Goal: Task Accomplishment & Management: Use online tool/utility

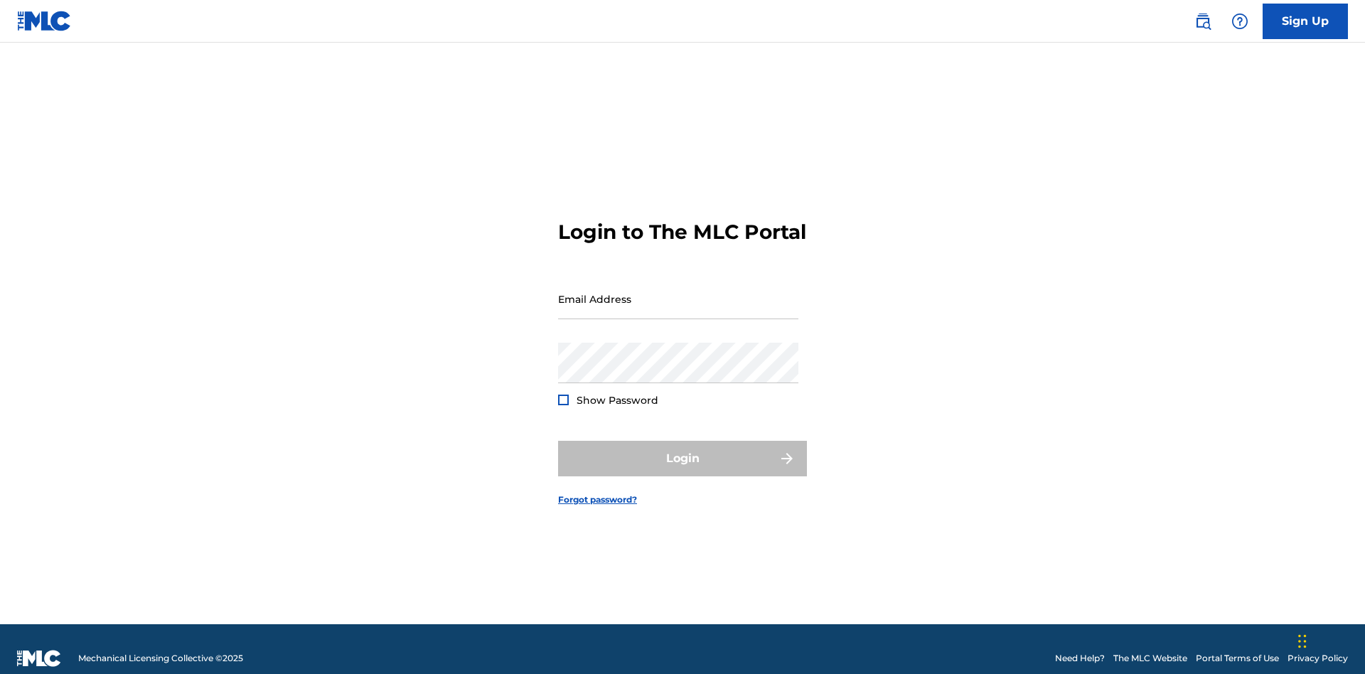
scroll to position [18, 0]
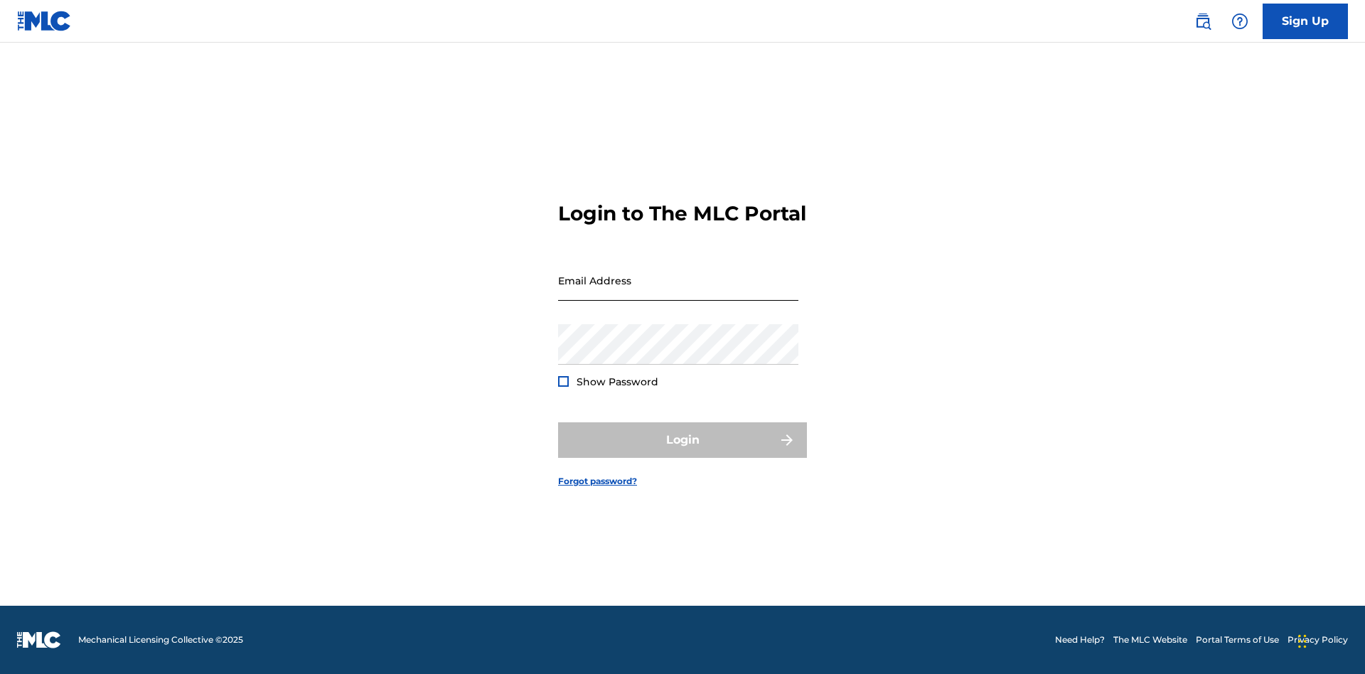
click at [678, 292] on input "Email Address" at bounding box center [678, 280] width 240 height 41
type input "[PERSON_NAME][EMAIL_ADDRESS][PERSON_NAME][DOMAIN_NAME]"
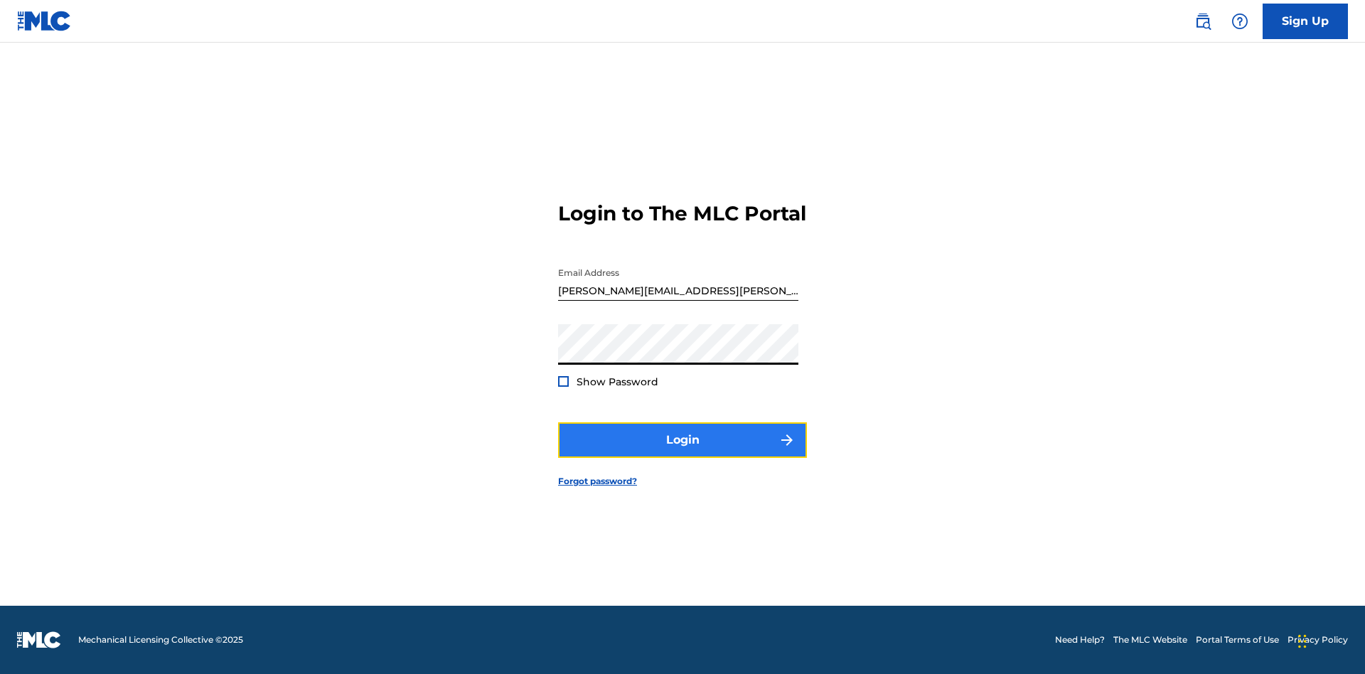
click at [682, 452] on button "Login" at bounding box center [682, 440] width 249 height 36
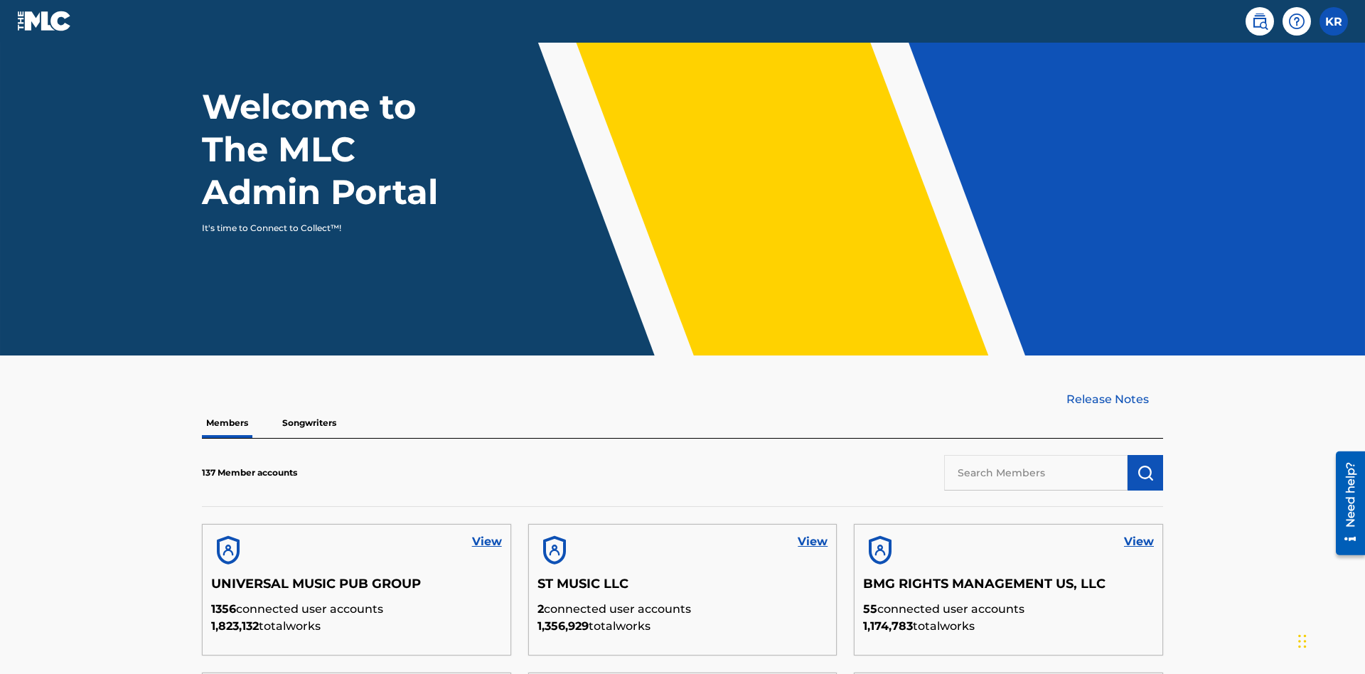
scroll to position [430, 0]
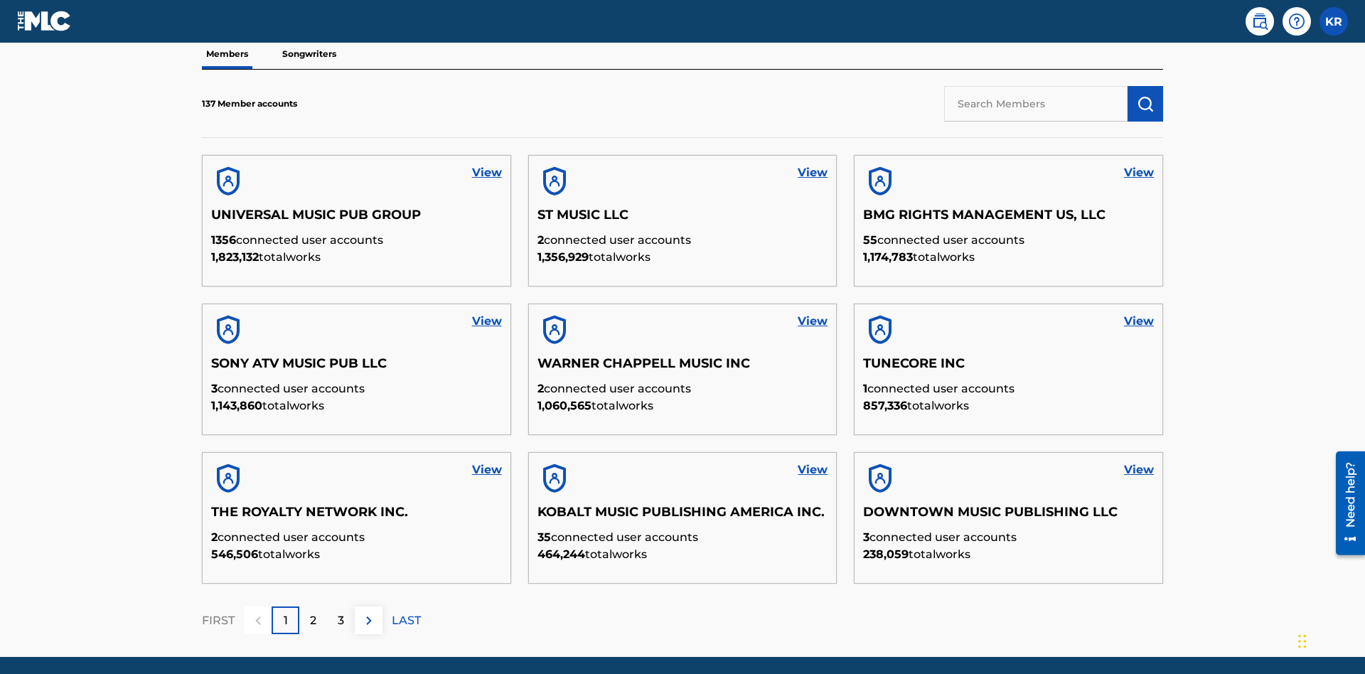
click at [1036, 103] on input "text" at bounding box center [1035, 104] width 183 height 36
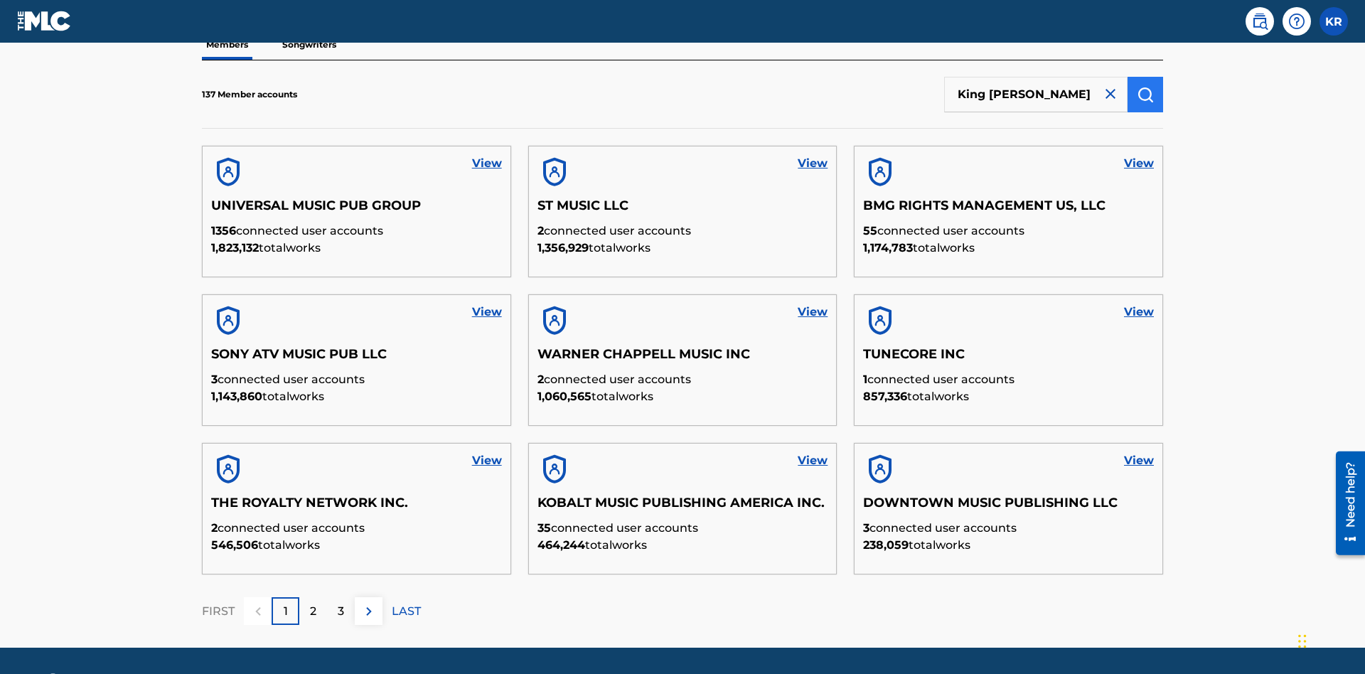
type input "King [PERSON_NAME]"
click at [1145, 94] on img "submit" at bounding box center [1145, 94] width 17 height 17
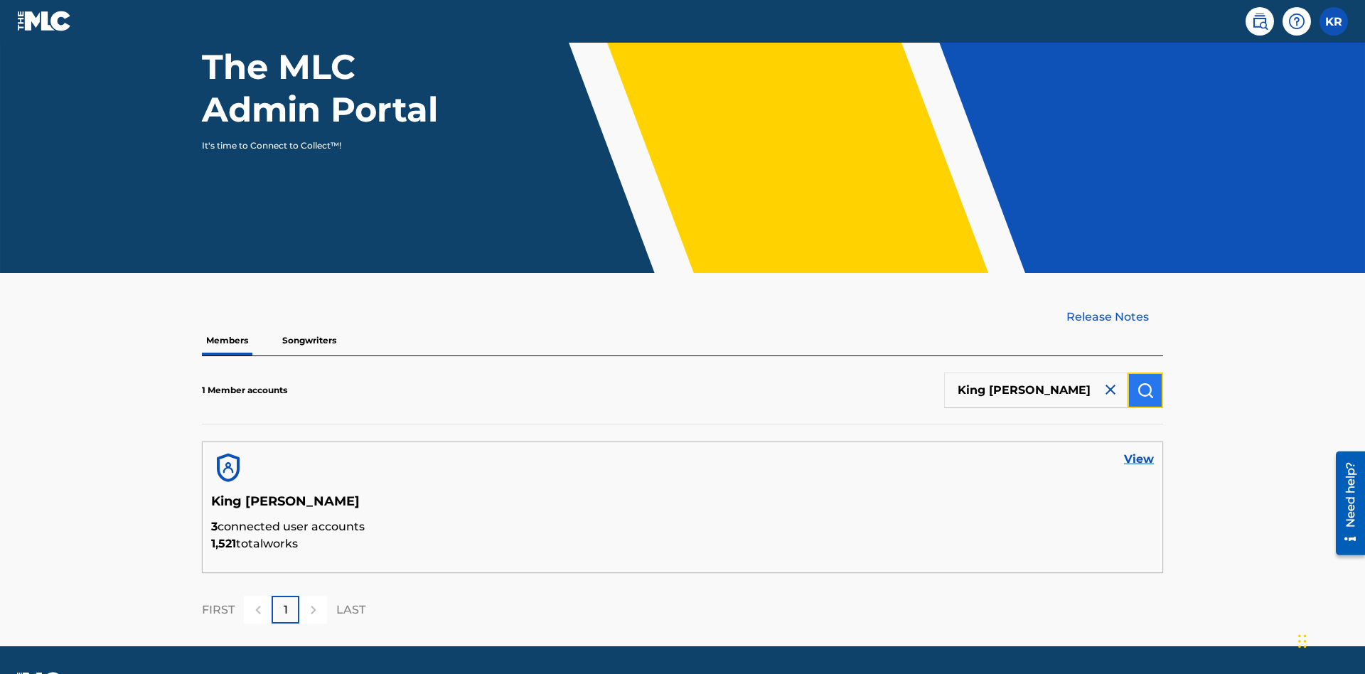
scroll to position [184, 0]
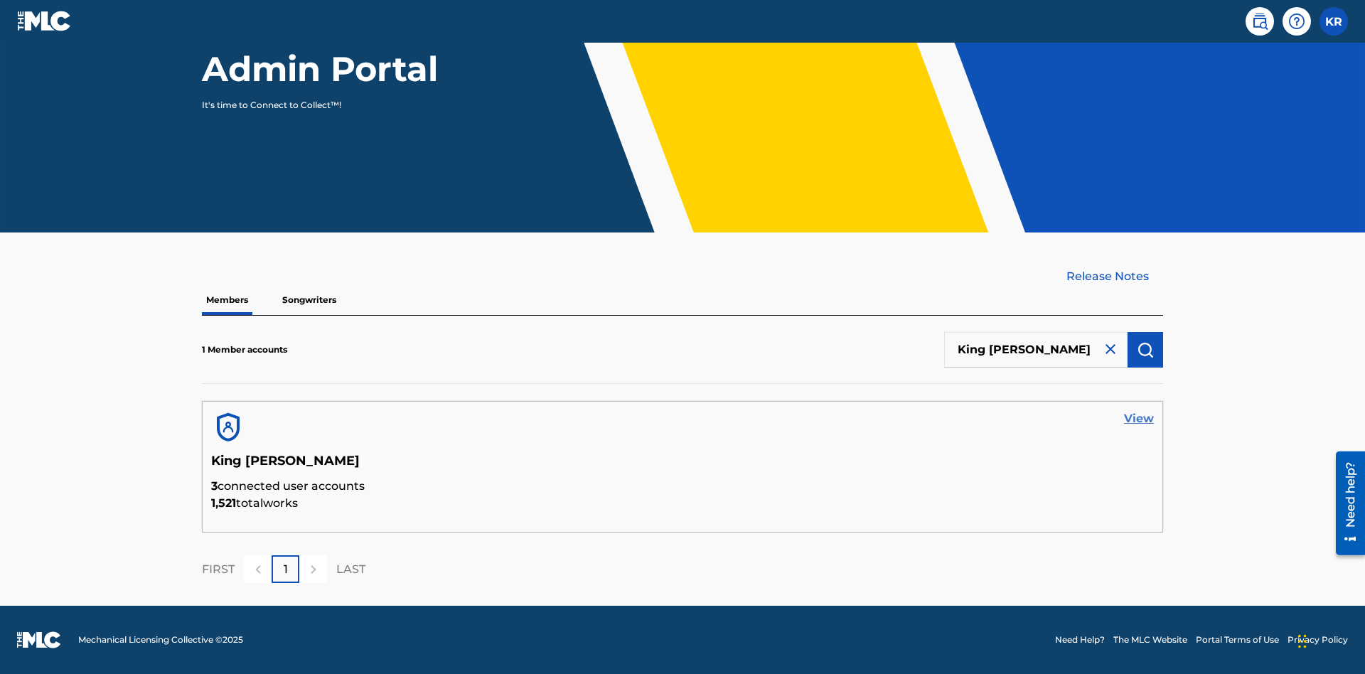
click at [1139, 419] on link "View" at bounding box center [1139, 418] width 30 height 17
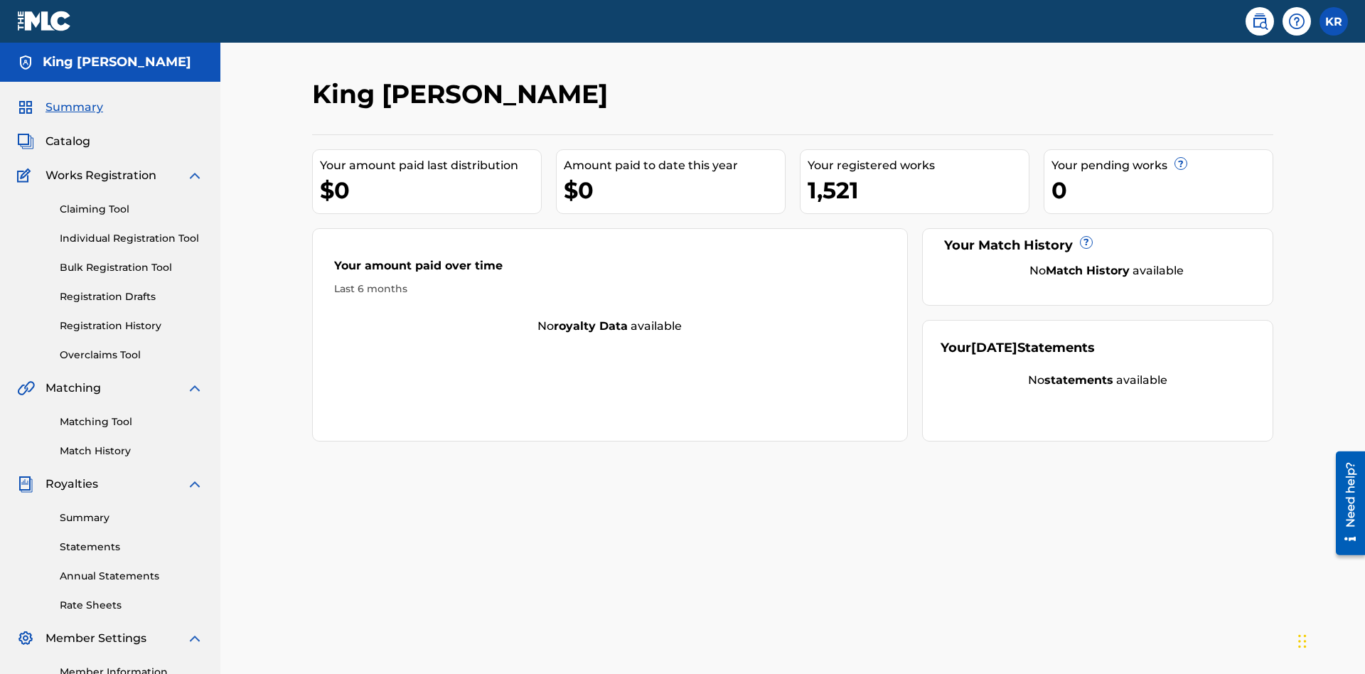
scroll to position [117, 0]
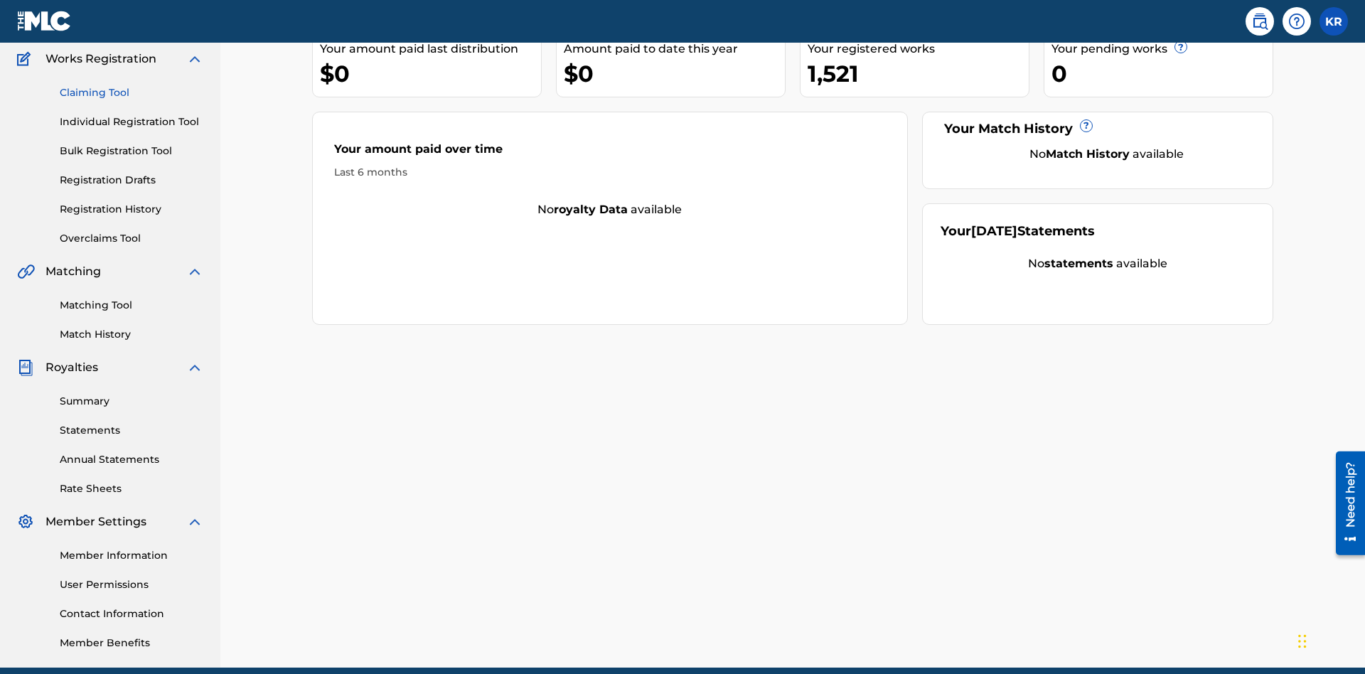
click at [132, 92] on link "Claiming Tool" at bounding box center [132, 92] width 144 height 15
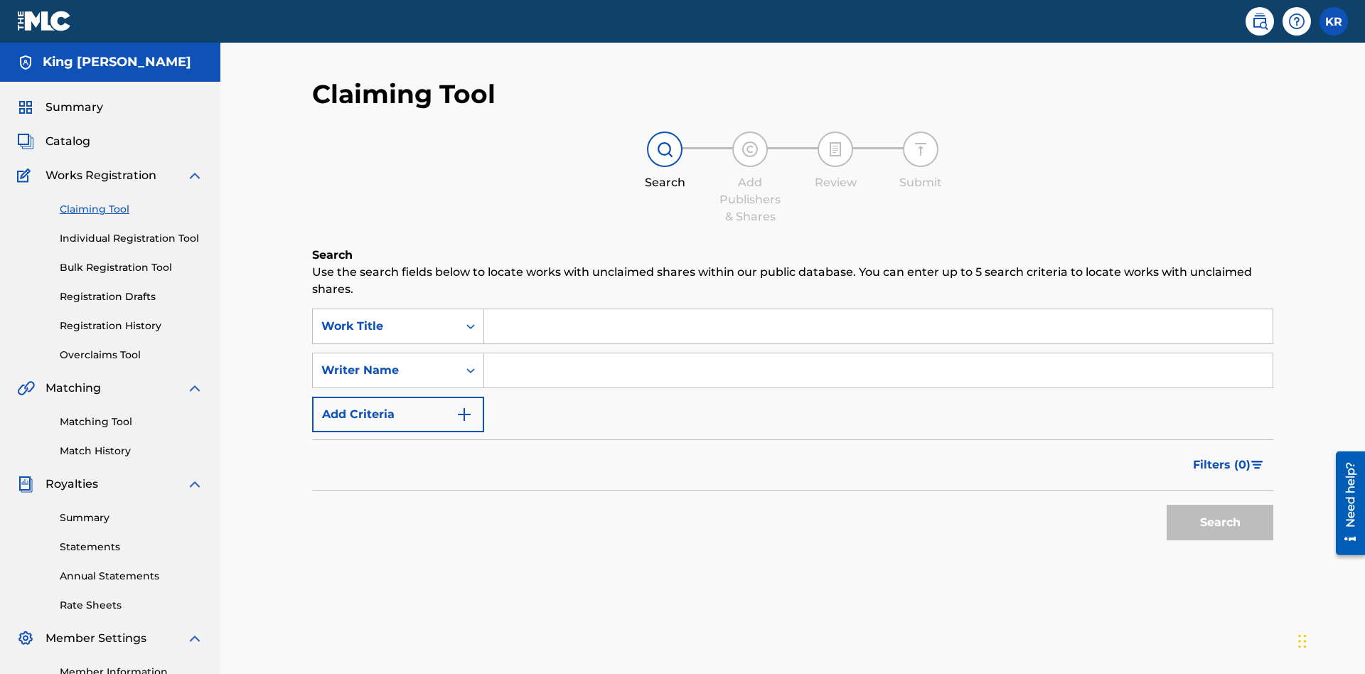
scroll to position [178, 0]
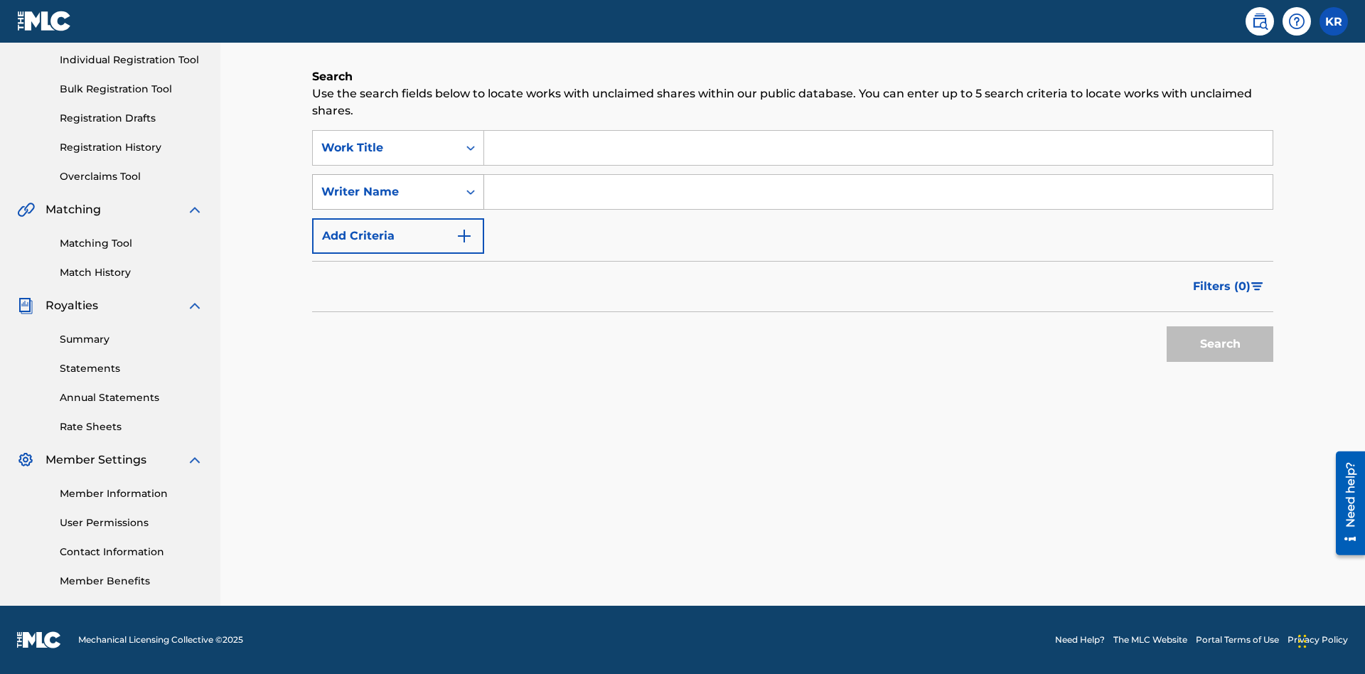
click at [385, 192] on div "Writer Name" at bounding box center [385, 191] width 128 height 17
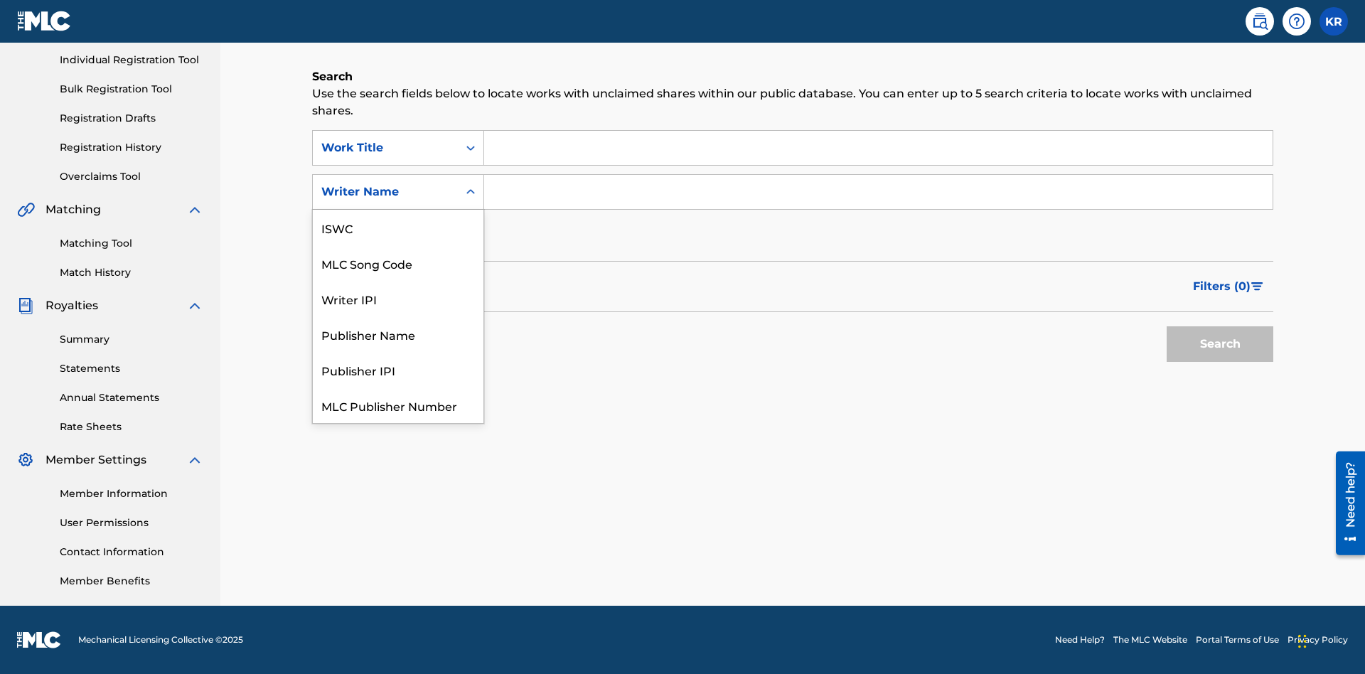
scroll to position [36, 0]
click at [398, 227] on div "MLC Song Code" at bounding box center [398, 228] width 171 height 36
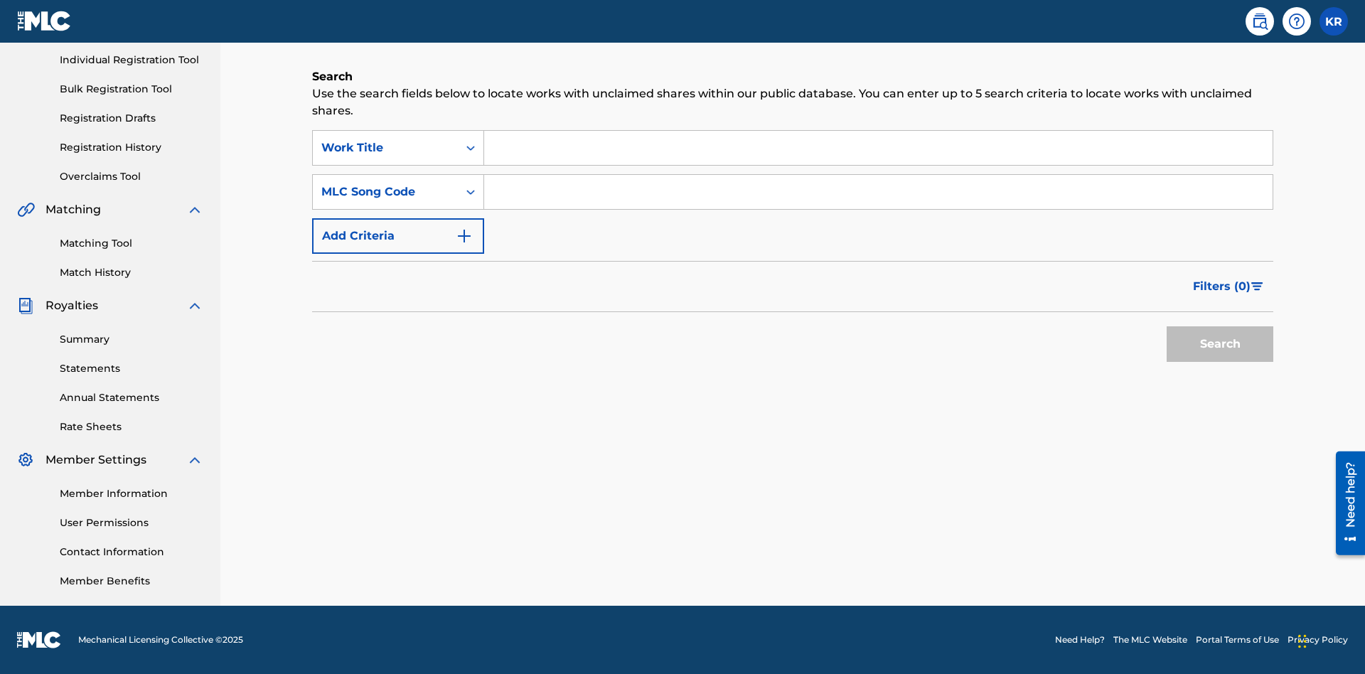
click at [878, 148] on input "Search Form" at bounding box center [878, 148] width 788 height 34
type input "NON-OWNED WORK TO CLAIM"
click at [878, 192] on input "Search Form" at bounding box center [878, 192] width 788 height 34
type input "RB0ZQR"
click at [1220, 344] on button "Search" at bounding box center [1220, 344] width 107 height 36
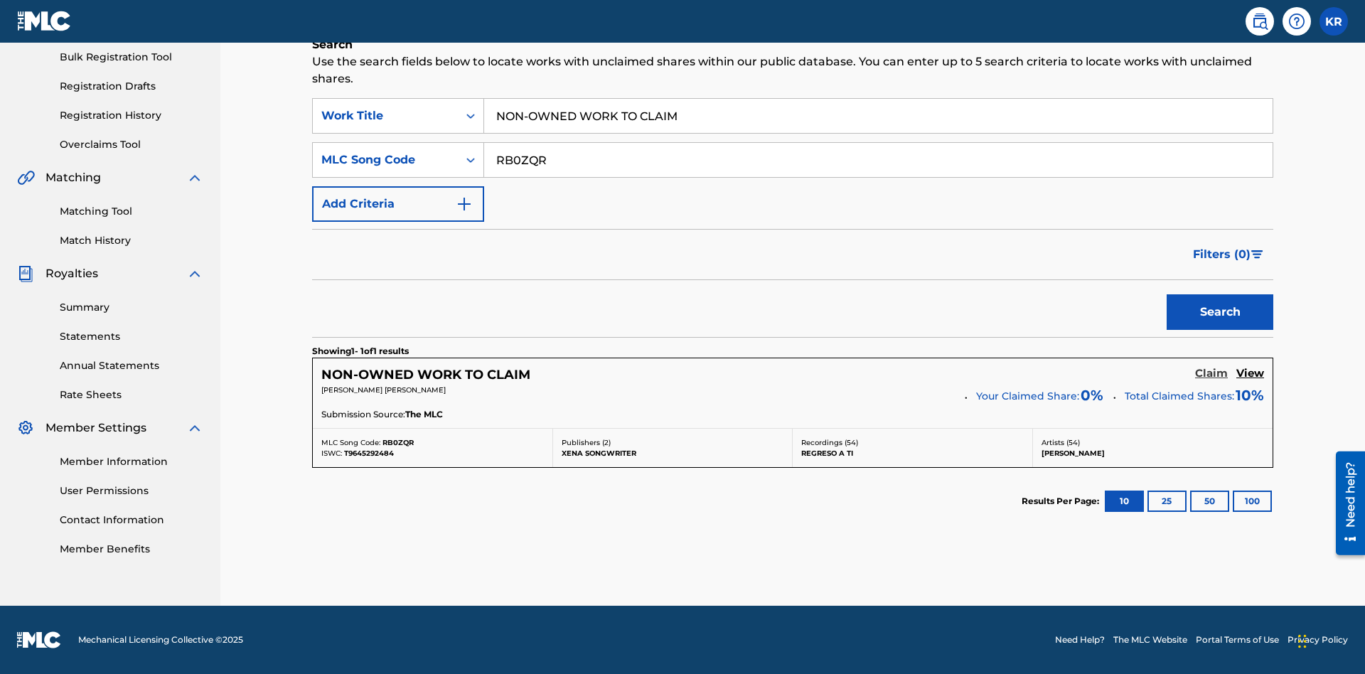
click at [1211, 373] on h5 "Claim" at bounding box center [1211, 374] width 33 height 14
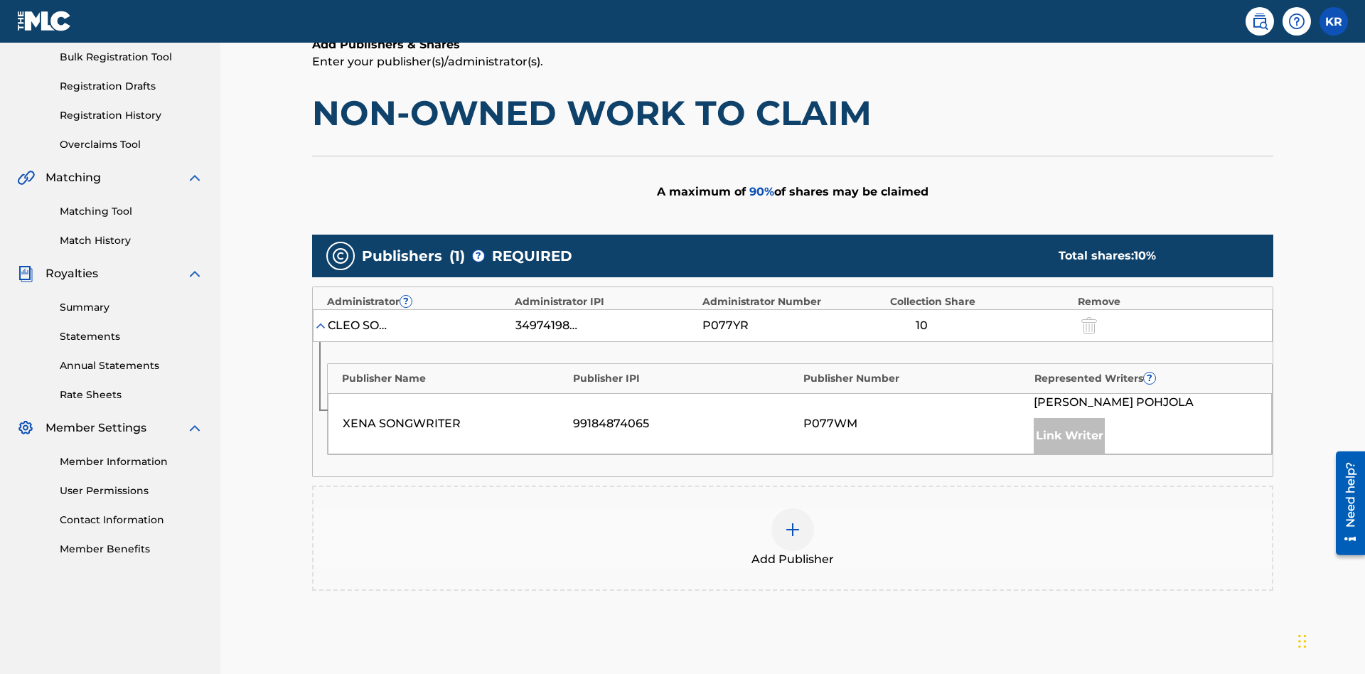
scroll to position [357, 0]
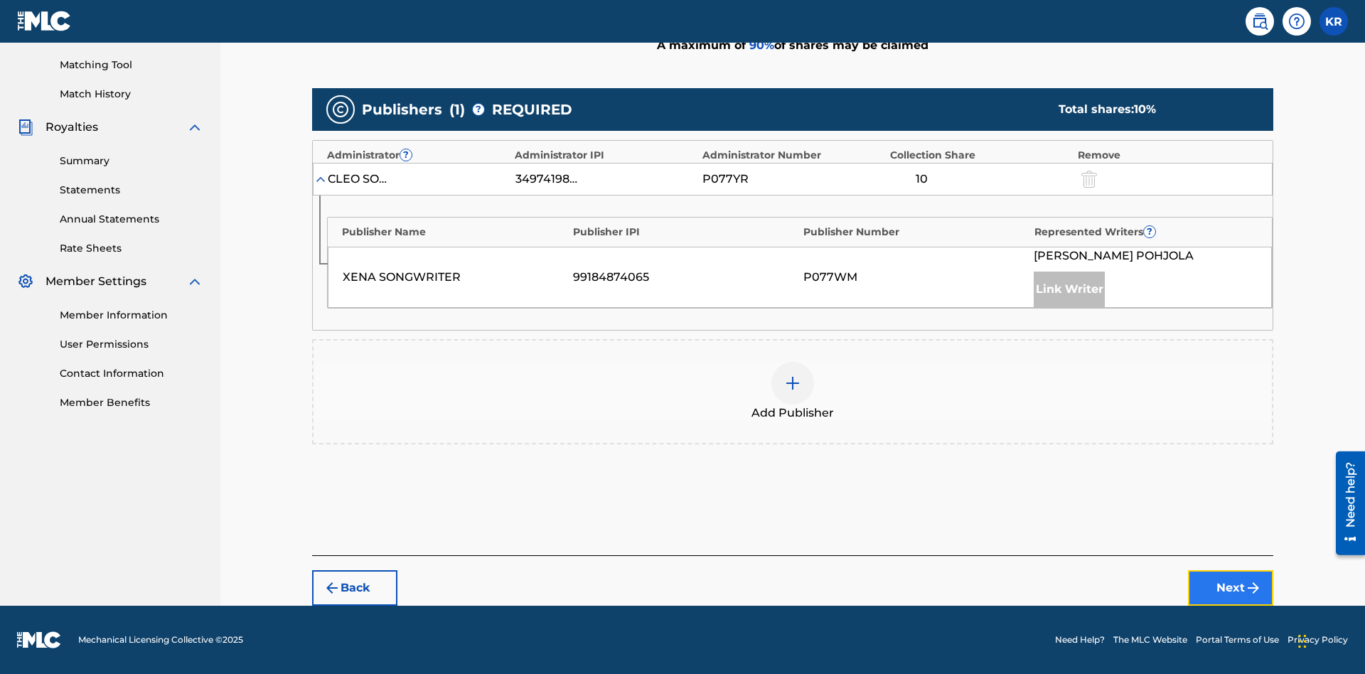
click at [1231, 588] on button "Next" at bounding box center [1230, 588] width 85 height 36
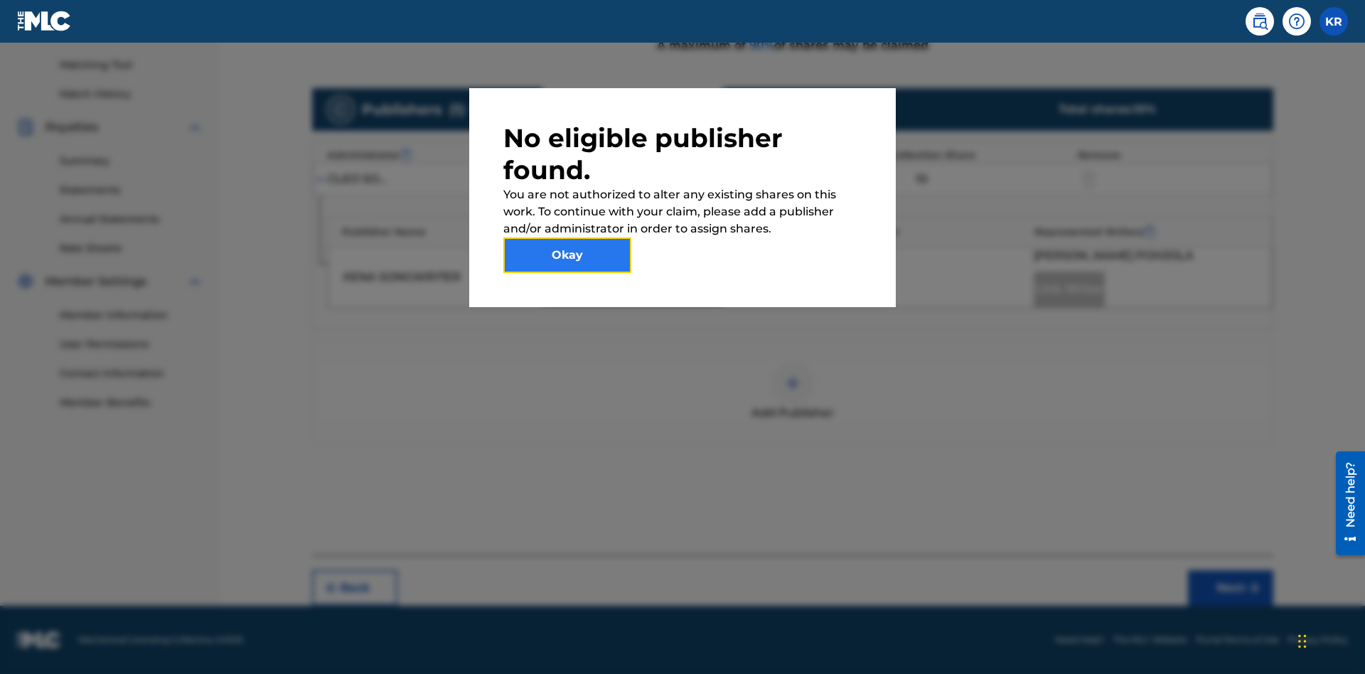
click at [567, 255] on button "Okay" at bounding box center [567, 255] width 128 height 36
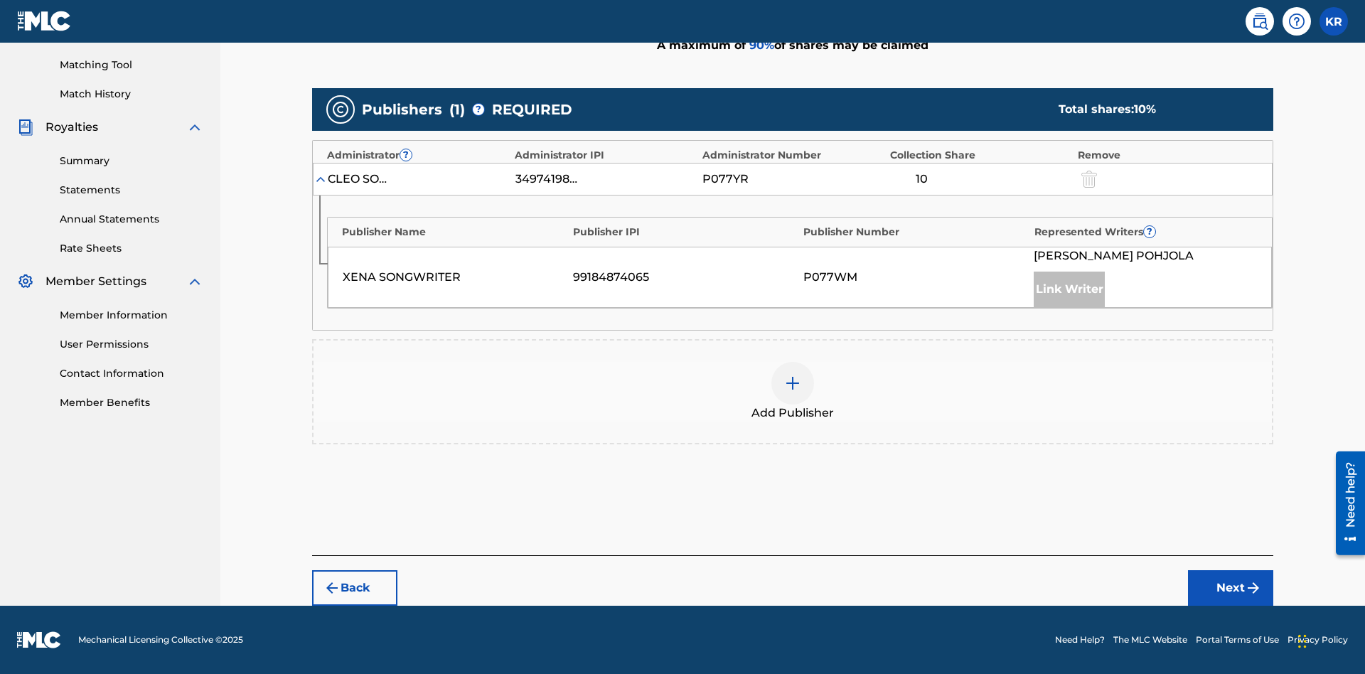
click at [793, 383] on img at bounding box center [792, 383] width 17 height 17
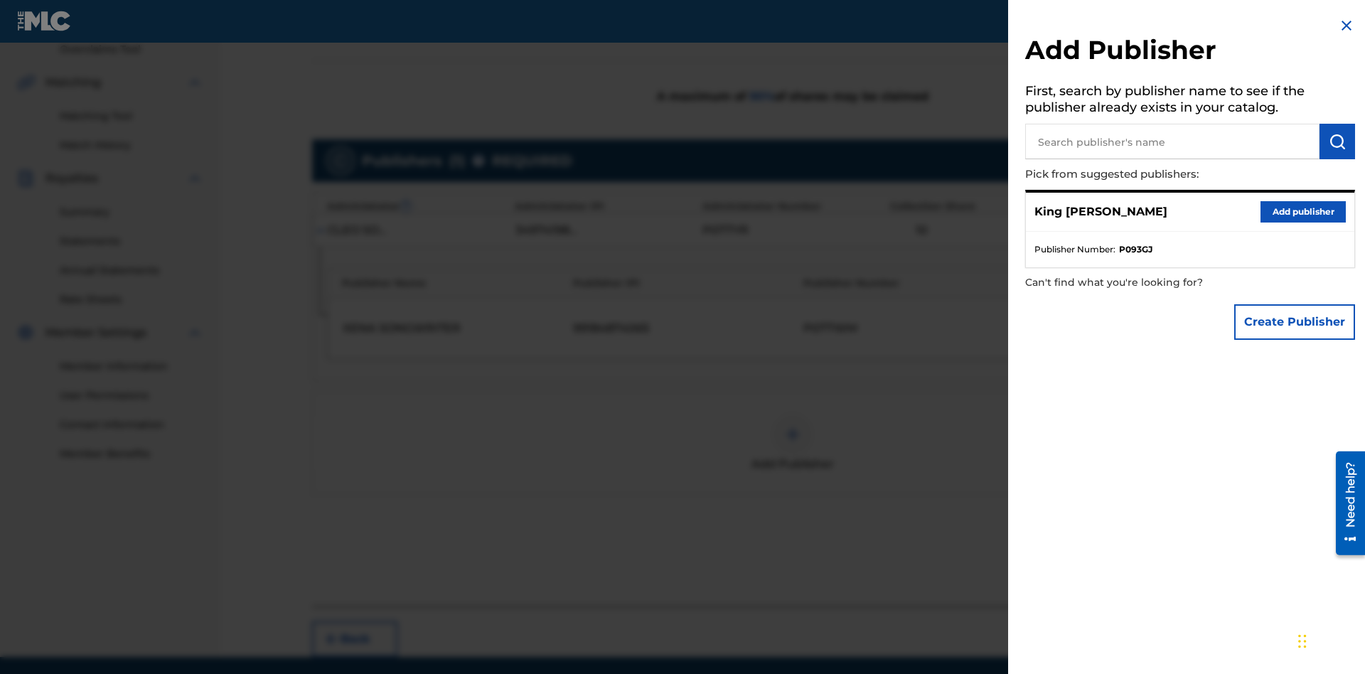
scroll to position [344, 0]
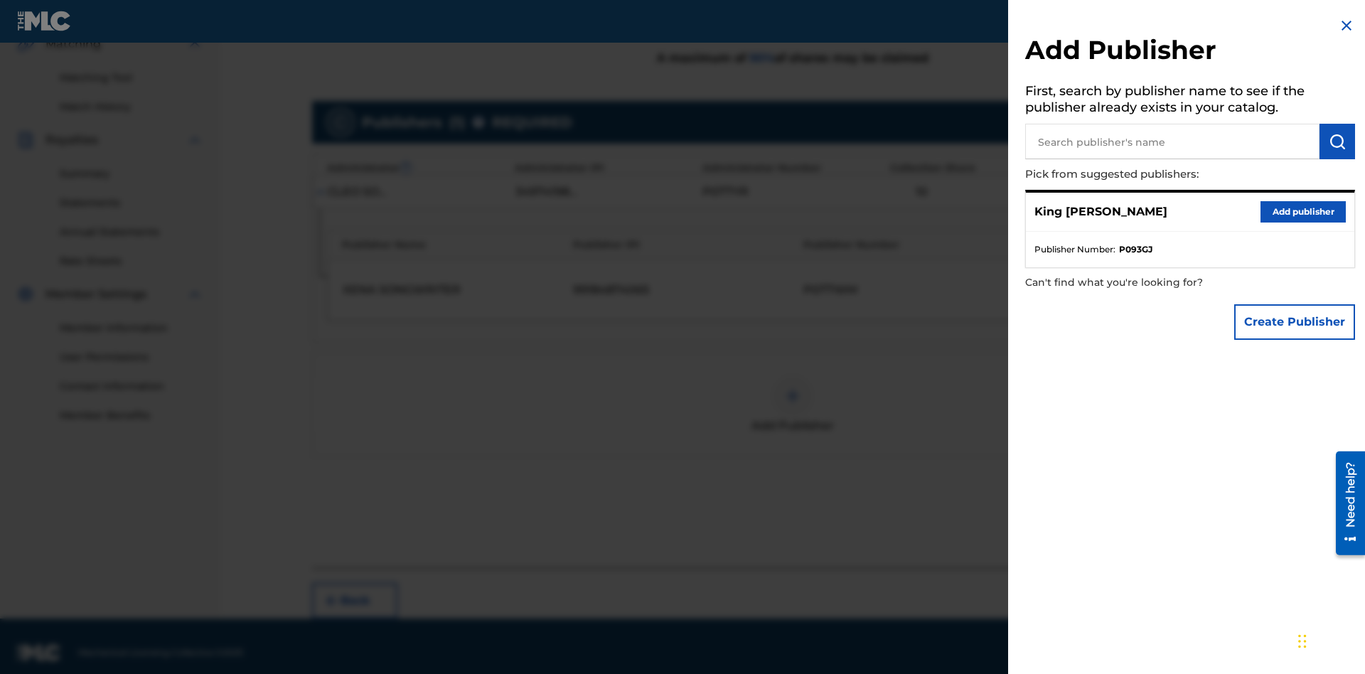
click at [1172, 141] on input "text" at bounding box center [1172, 142] width 294 height 36
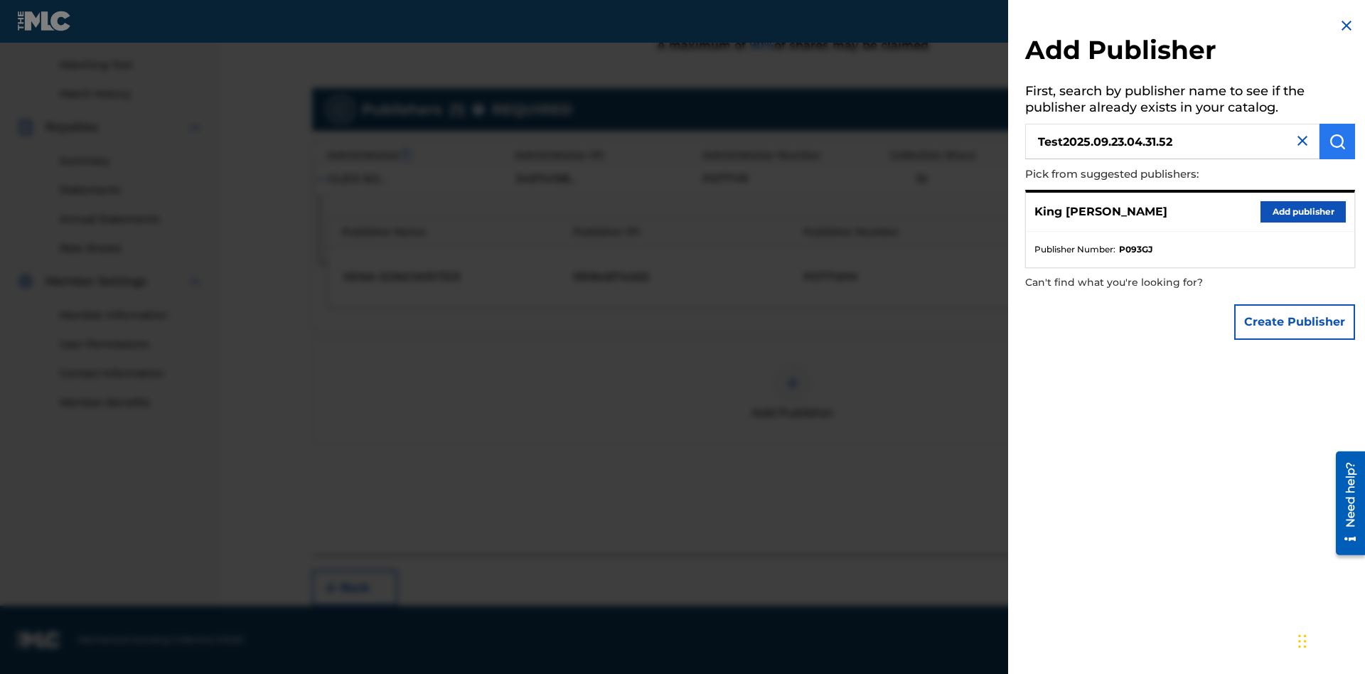
type input "Test2025.09.23.04.31.52"
click at [1337, 141] on img "submit" at bounding box center [1337, 141] width 17 height 17
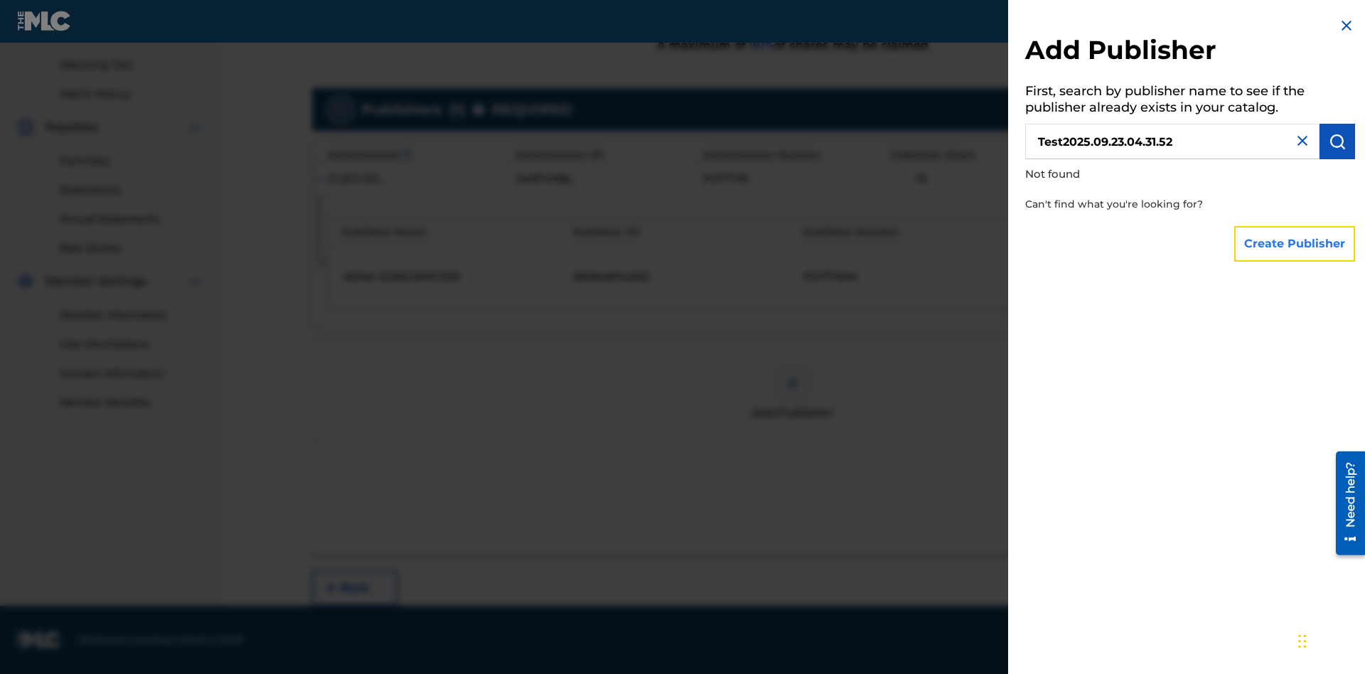
click at [1295, 243] on button "Create Publisher" at bounding box center [1294, 244] width 121 height 36
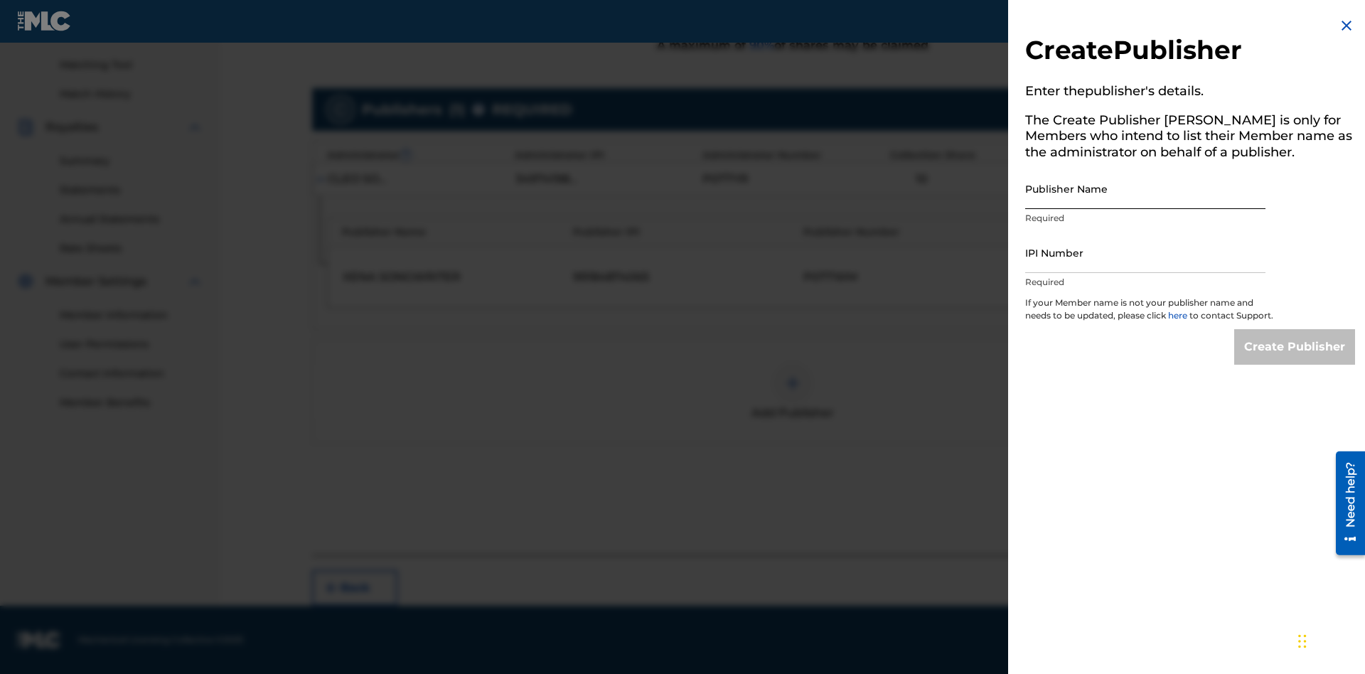
click at [1145, 188] on input "Publisher Name" at bounding box center [1145, 188] width 240 height 41
type input "Test2025.09.23.04.31.58"
click at [1145, 252] on input "IPI Number" at bounding box center [1145, 252] width 240 height 41
type input "00595839777"
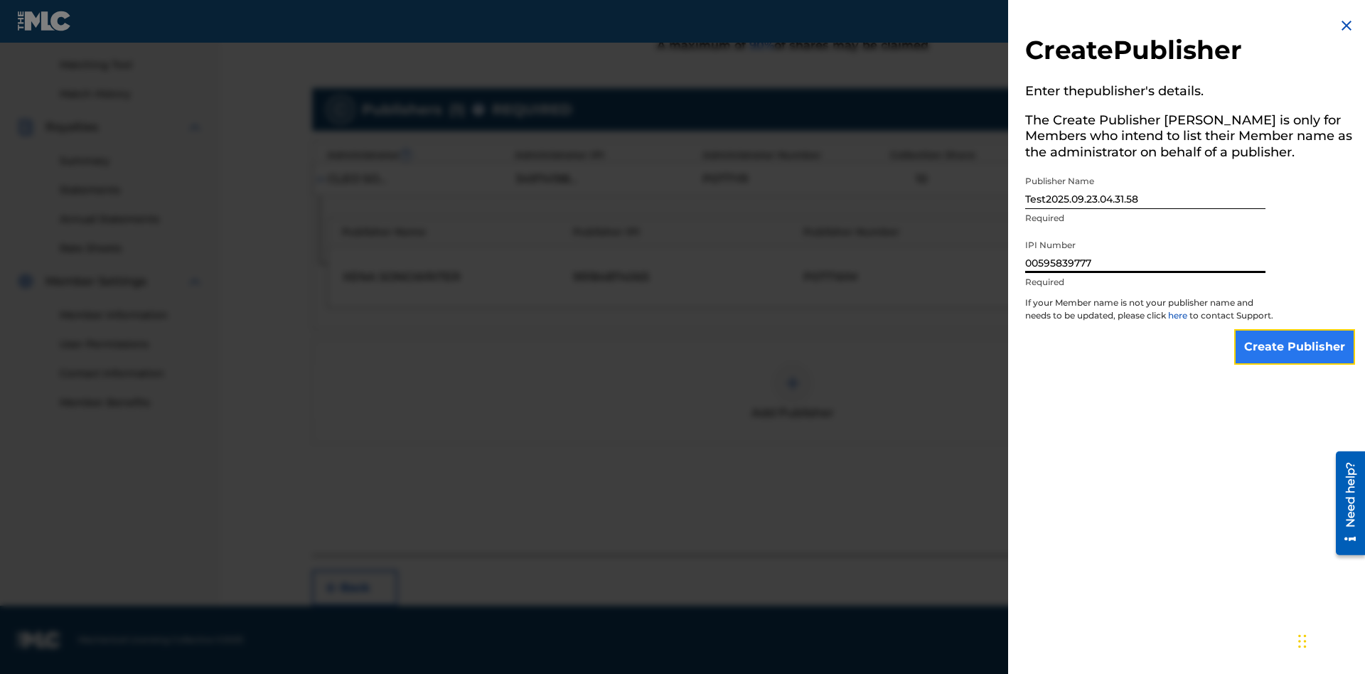
click at [1295, 360] on input "Create Publisher" at bounding box center [1294, 347] width 121 height 36
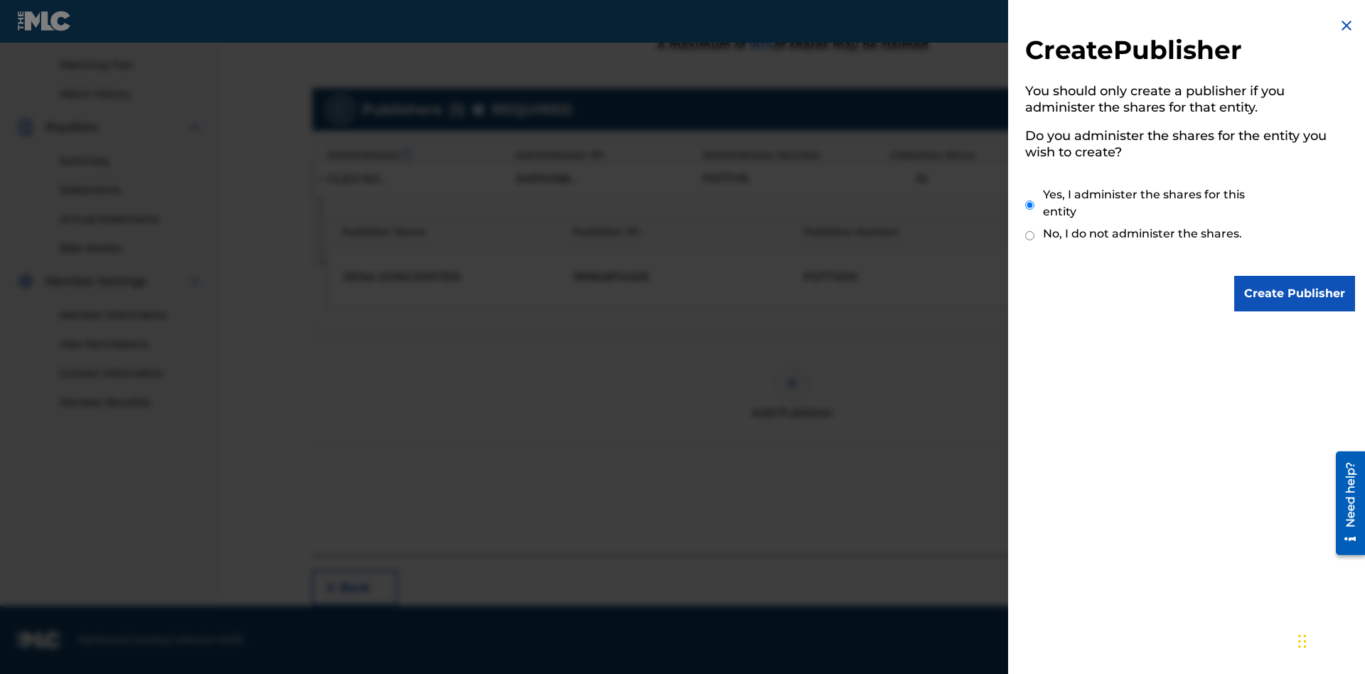
click at [1030, 205] on input "Yes, I administer the shares for this entity" at bounding box center [1029, 205] width 9 height 31
click at [1295, 294] on input "Create Publisher" at bounding box center [1294, 294] width 121 height 36
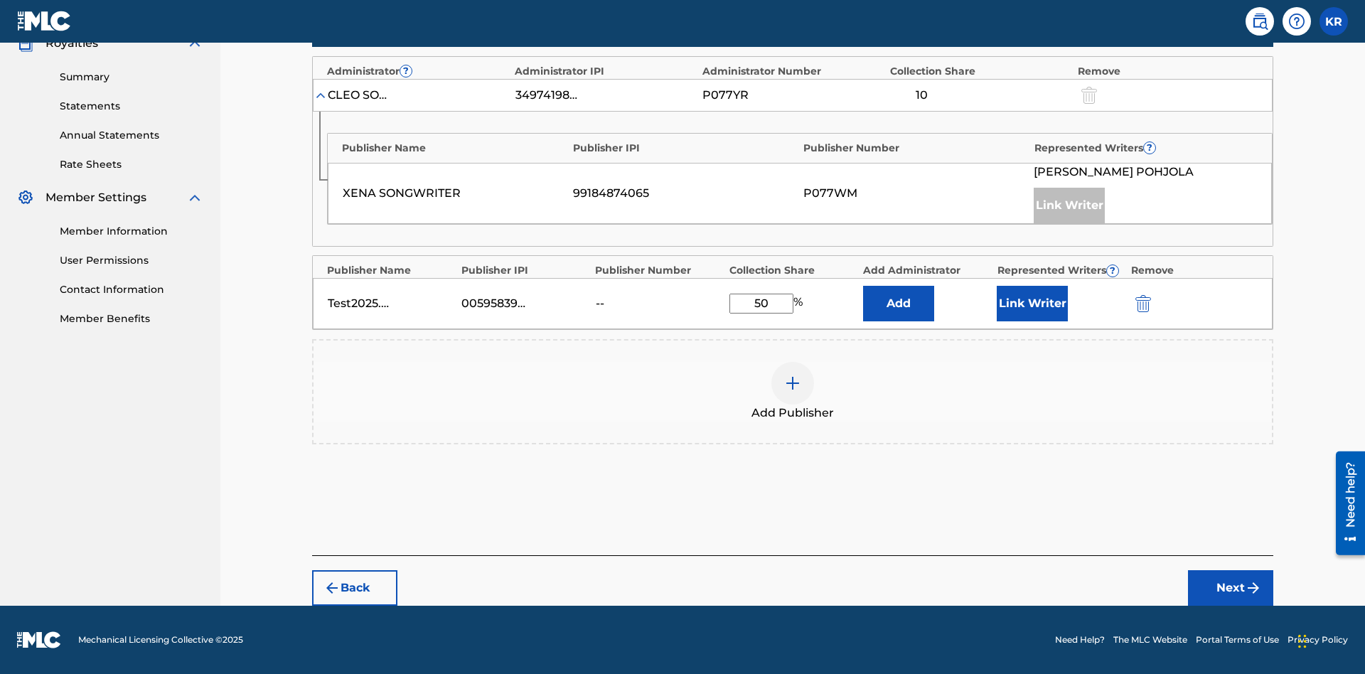
scroll to position [441, 0]
type input "50"
click at [1032, 304] on button "Link Writer" at bounding box center [1032, 304] width 71 height 36
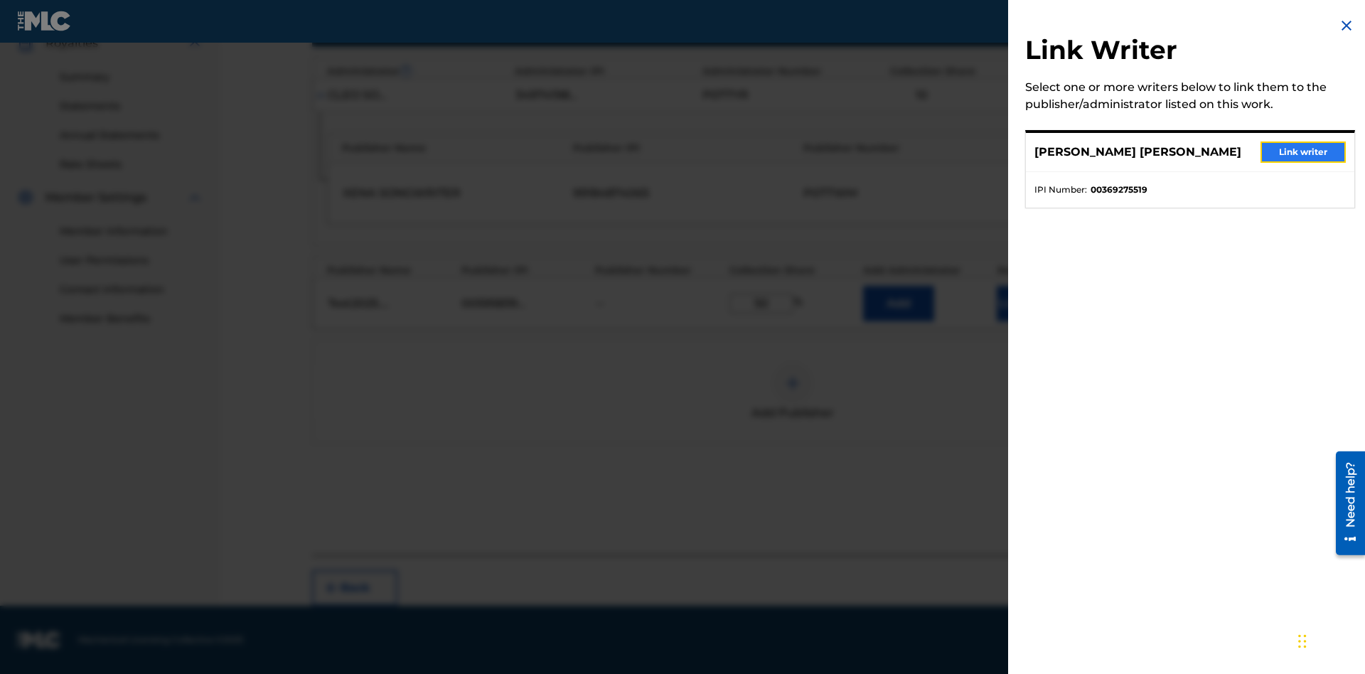
click at [1303, 152] on button "Link writer" at bounding box center [1302, 151] width 85 height 21
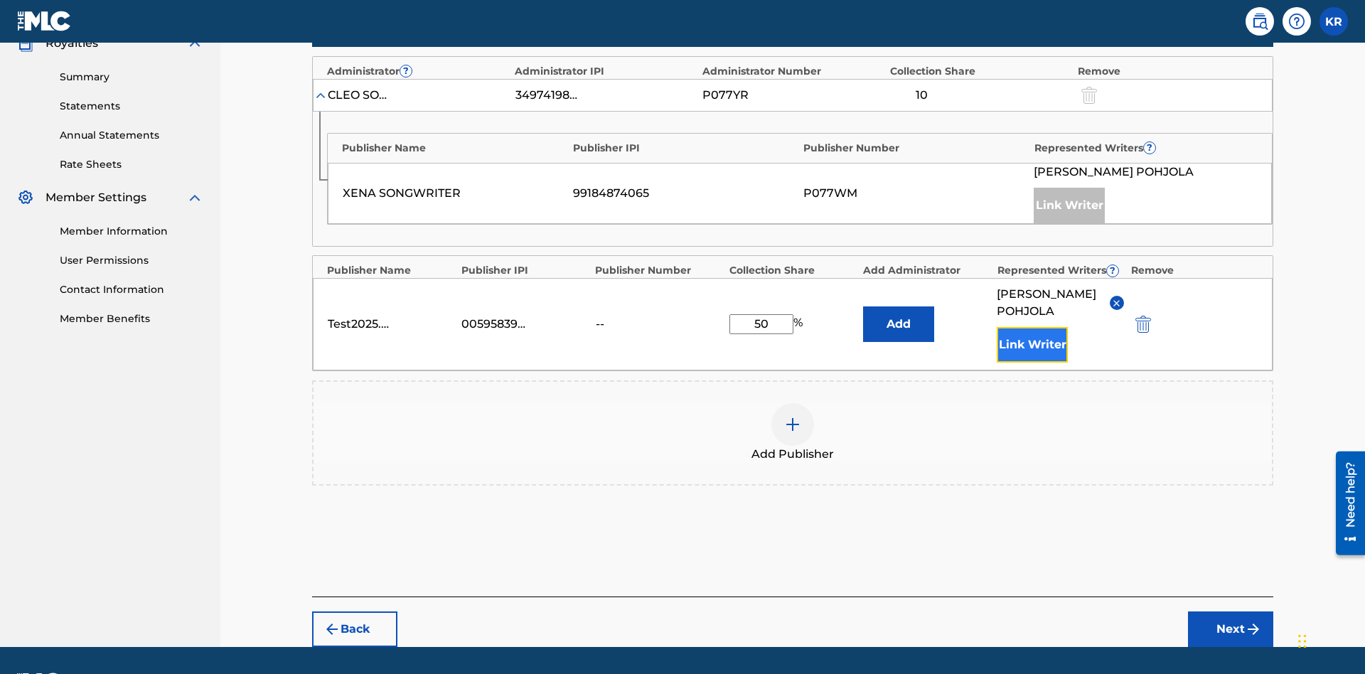
click at [1032, 327] on button "Link Writer" at bounding box center [1032, 345] width 71 height 36
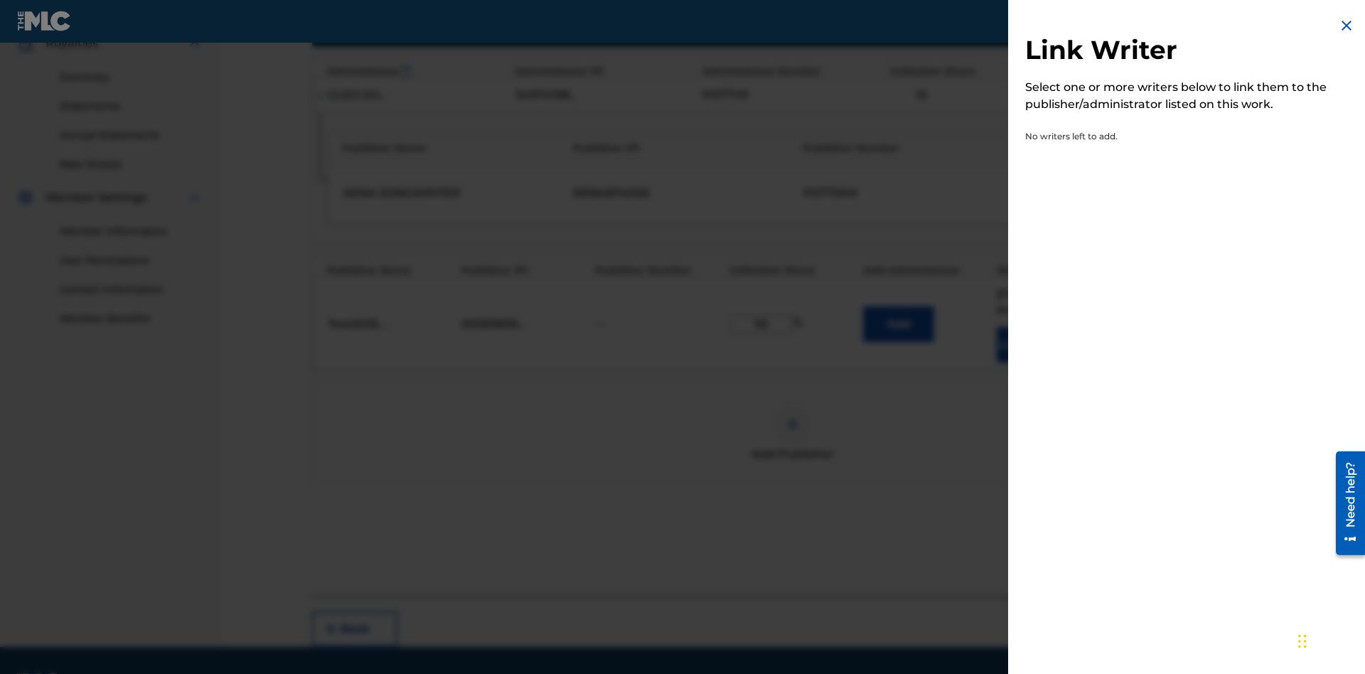
click at [1346, 26] on img at bounding box center [1346, 25] width 17 height 17
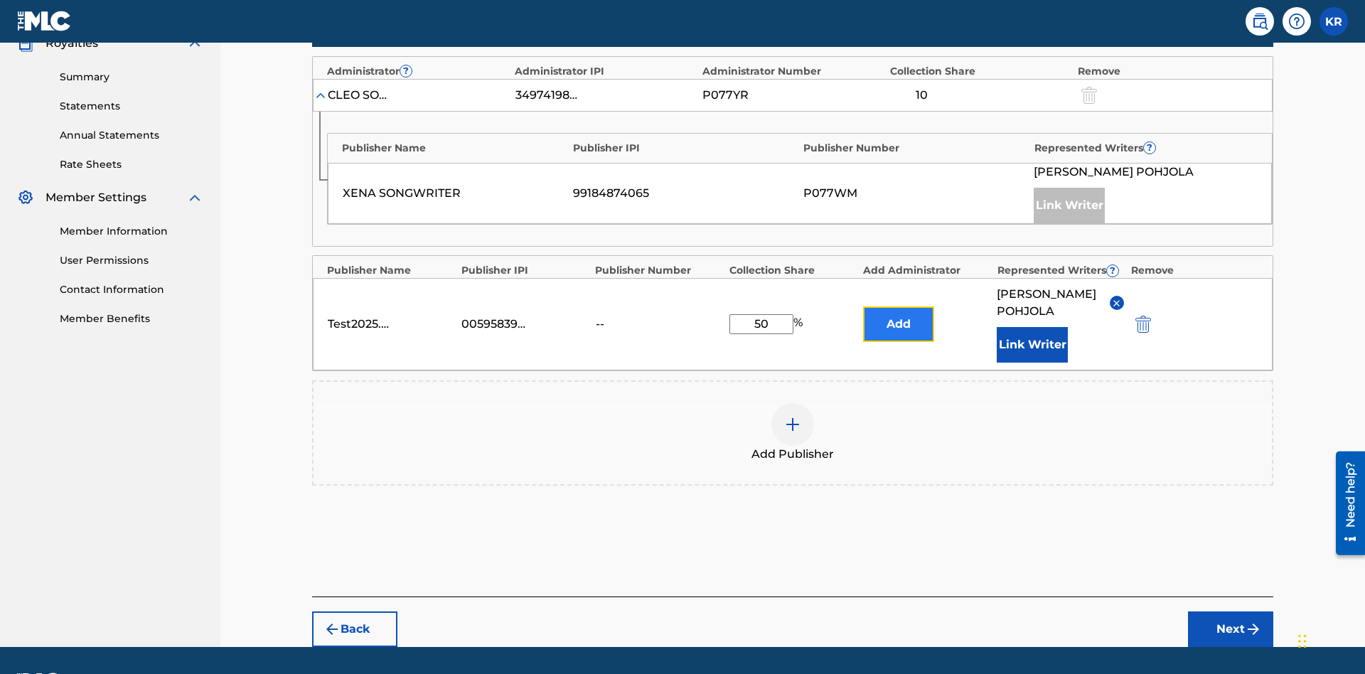
click at [899, 306] on button "Add" at bounding box center [898, 324] width 71 height 36
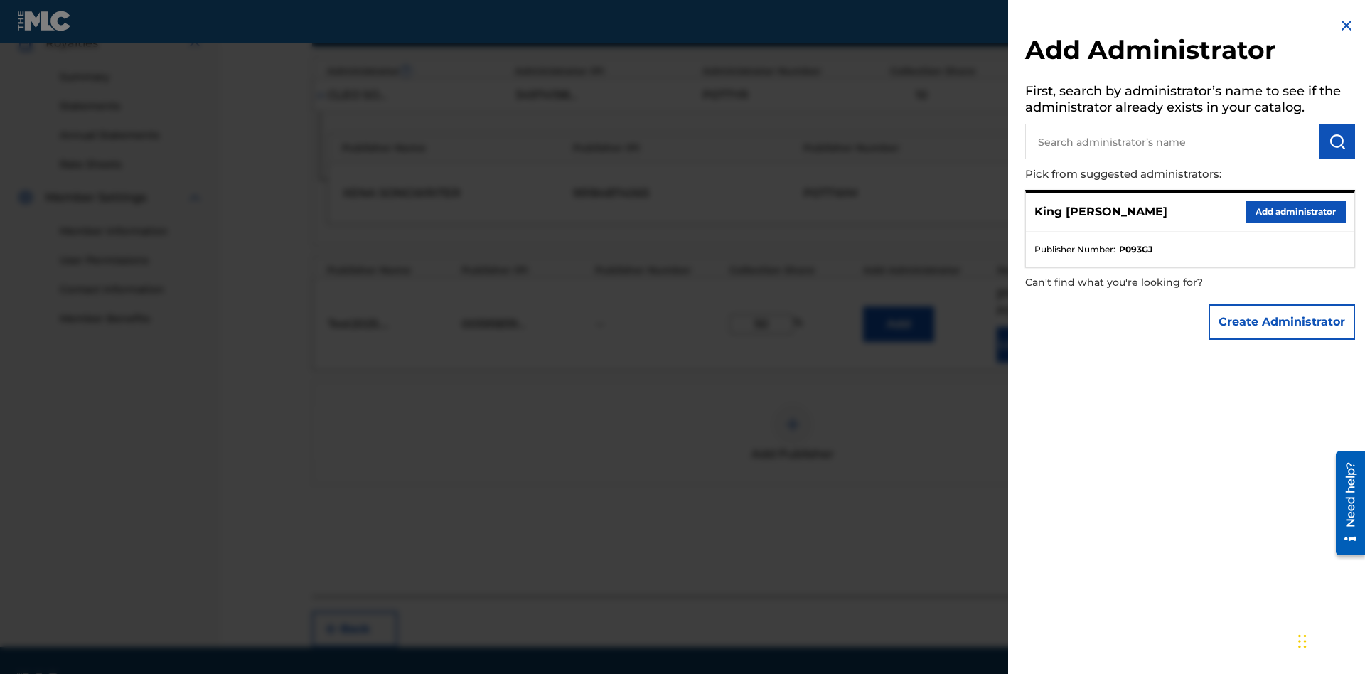
click at [1172, 141] on input "text" at bounding box center [1172, 142] width 294 height 36
type input "Test2025.09.23.04.32.28"
click at [1337, 141] on img "submit" at bounding box center [1337, 141] width 17 height 17
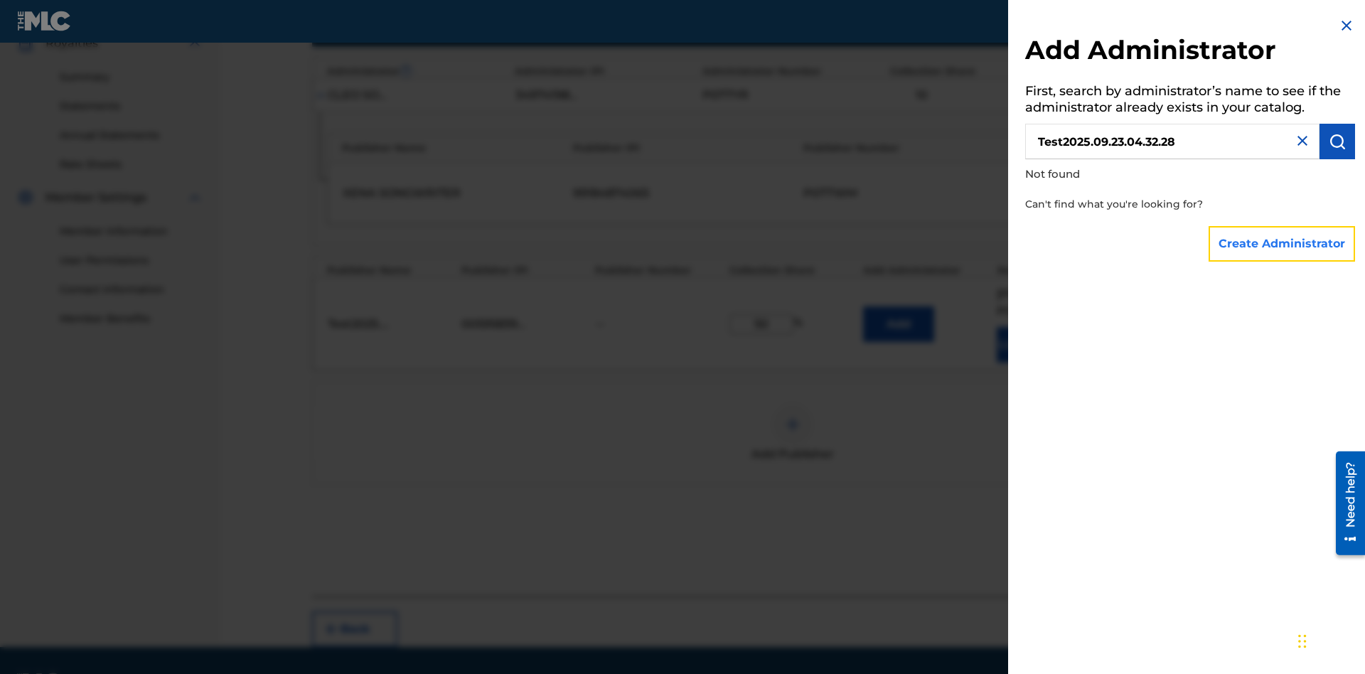
click at [1283, 243] on button "Create Administrator" at bounding box center [1282, 244] width 146 height 36
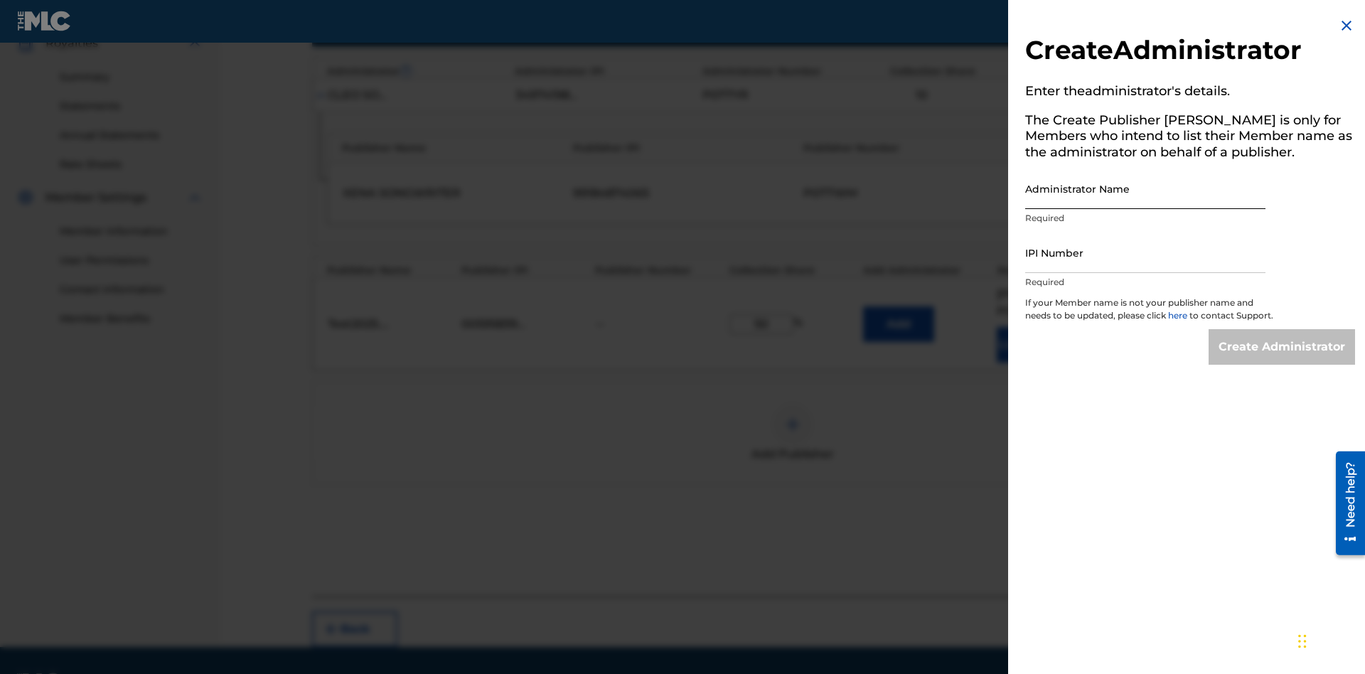
click at [1145, 188] on input "Administrator Name" at bounding box center [1145, 188] width 240 height 41
click at [1145, 252] on input "IPI Number" at bounding box center [1145, 252] width 240 height 41
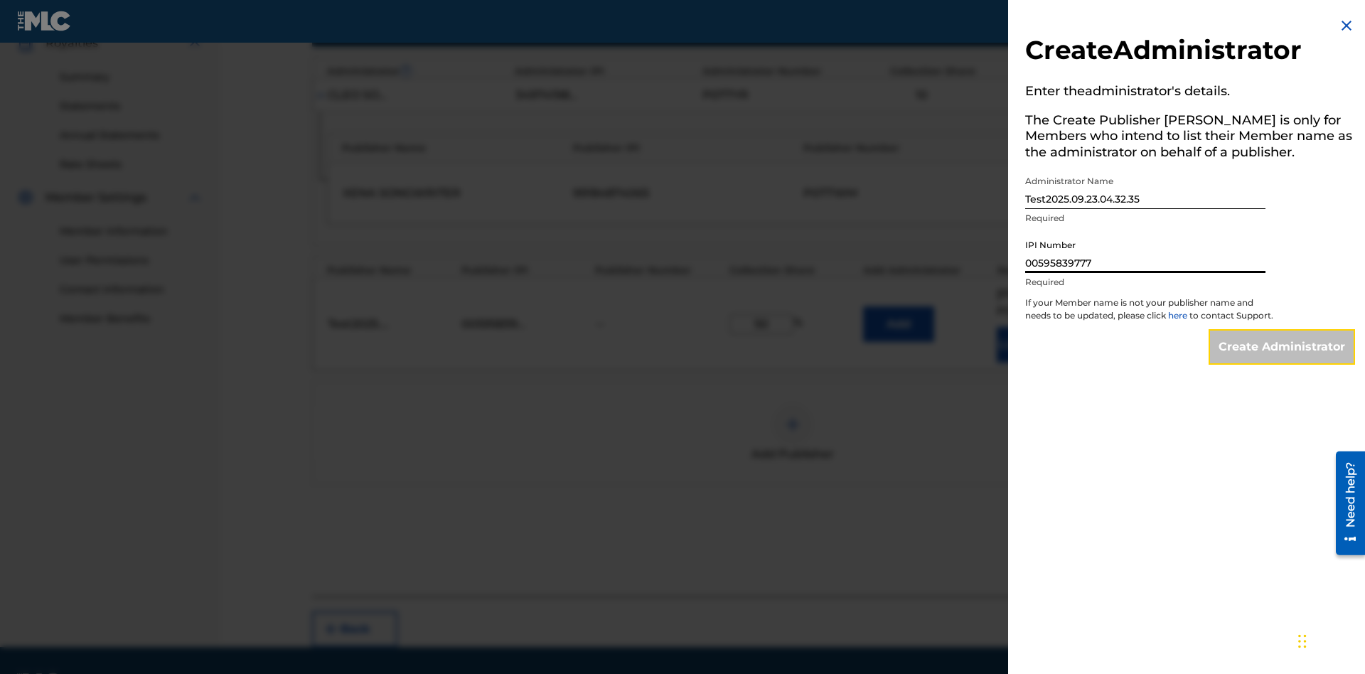
click at [1283, 360] on input "Create Administrator" at bounding box center [1282, 347] width 146 height 36
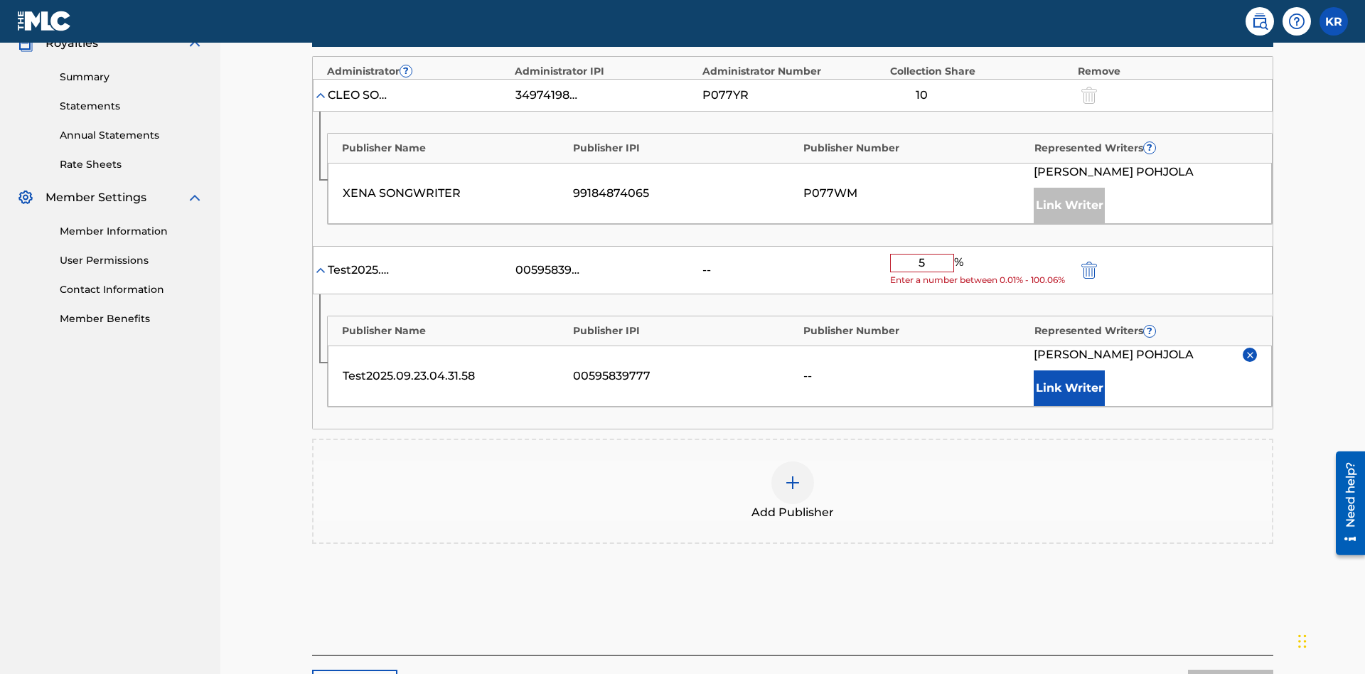
type input "50"
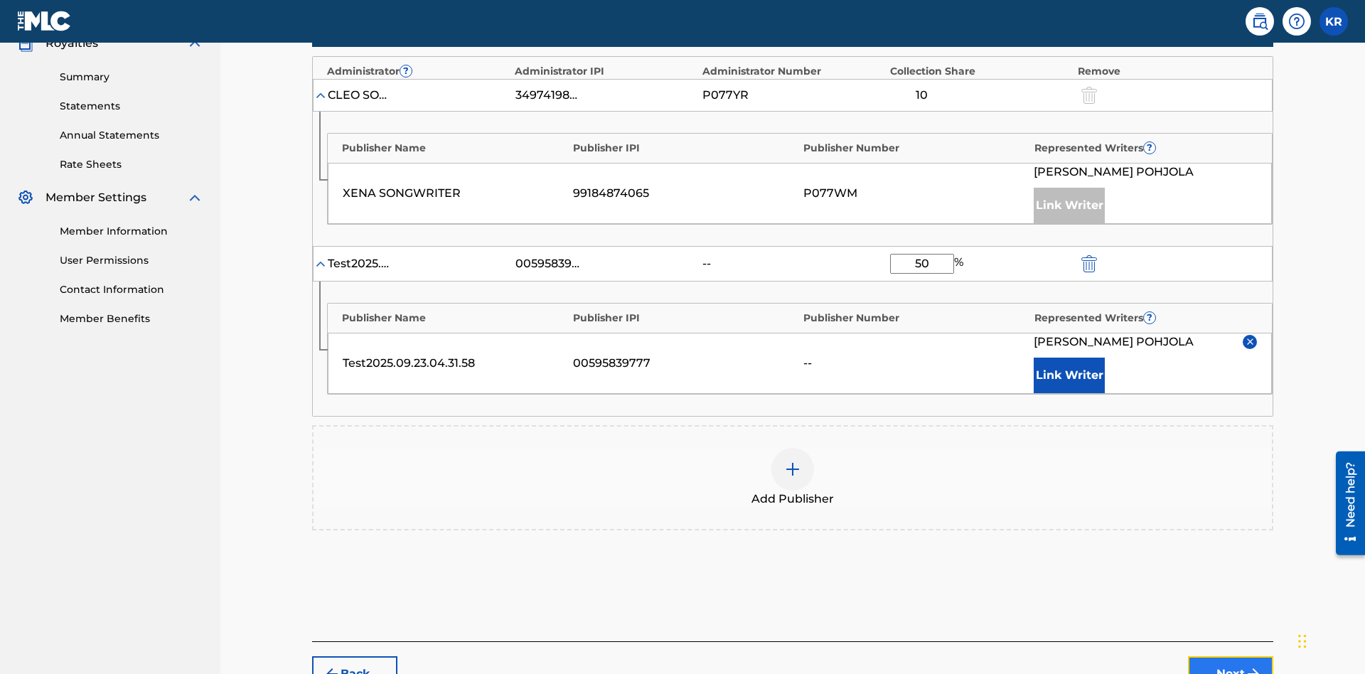
click at [1231, 656] on button "Next" at bounding box center [1230, 674] width 85 height 36
